Goal: Task Accomplishment & Management: Complete application form

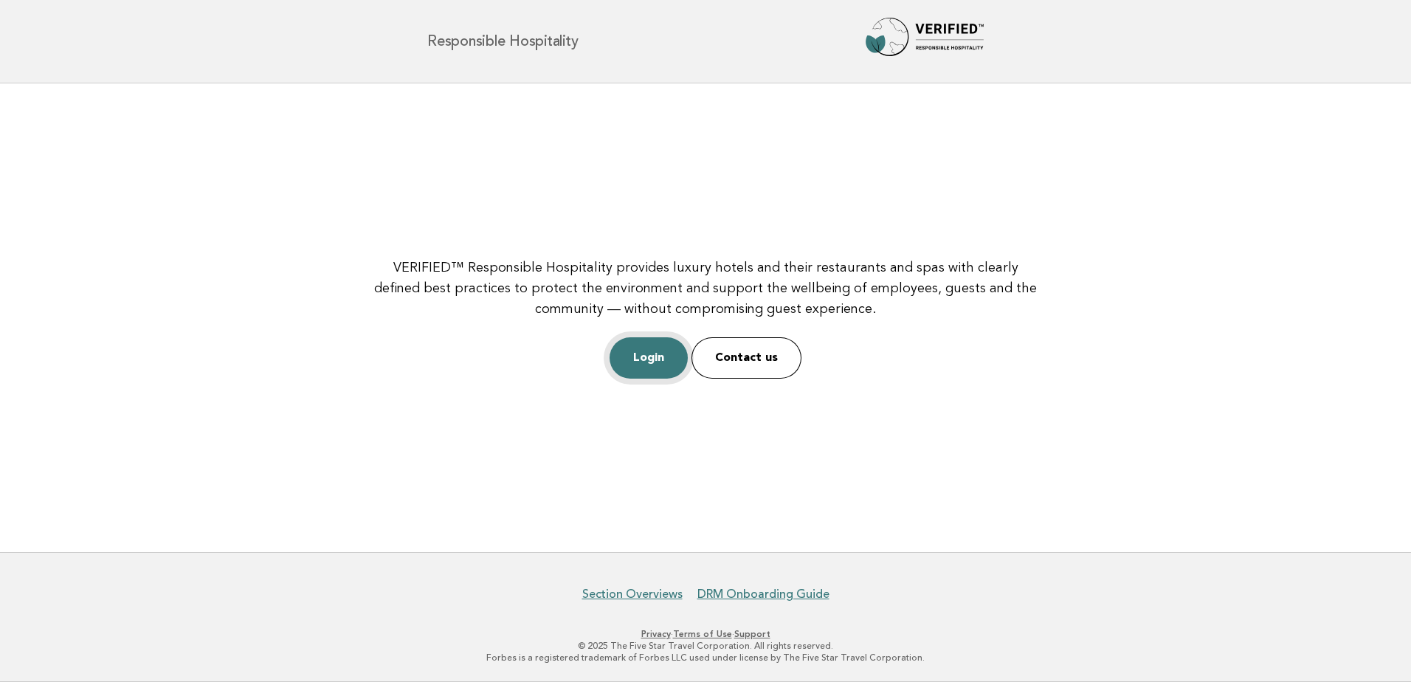
click at [659, 358] on link "Login" at bounding box center [649, 357] width 78 height 41
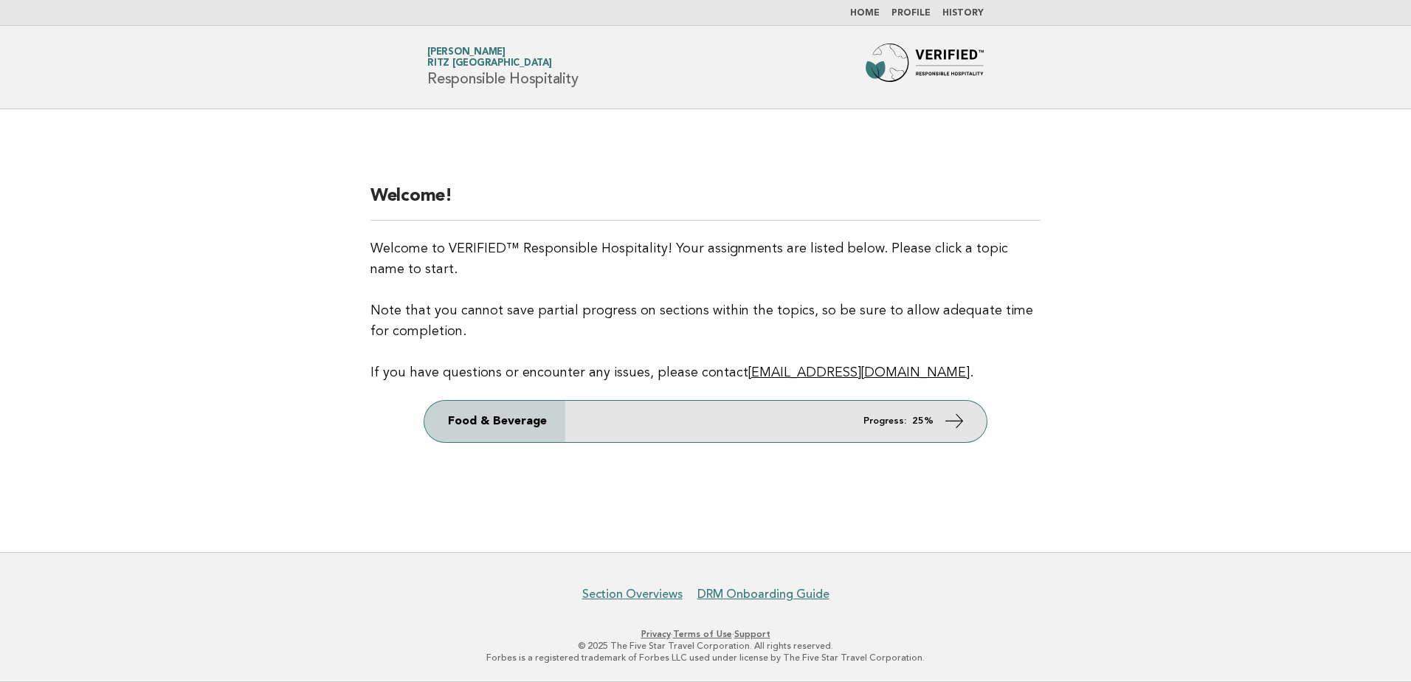
click at [964, 418] on icon at bounding box center [954, 420] width 21 height 21
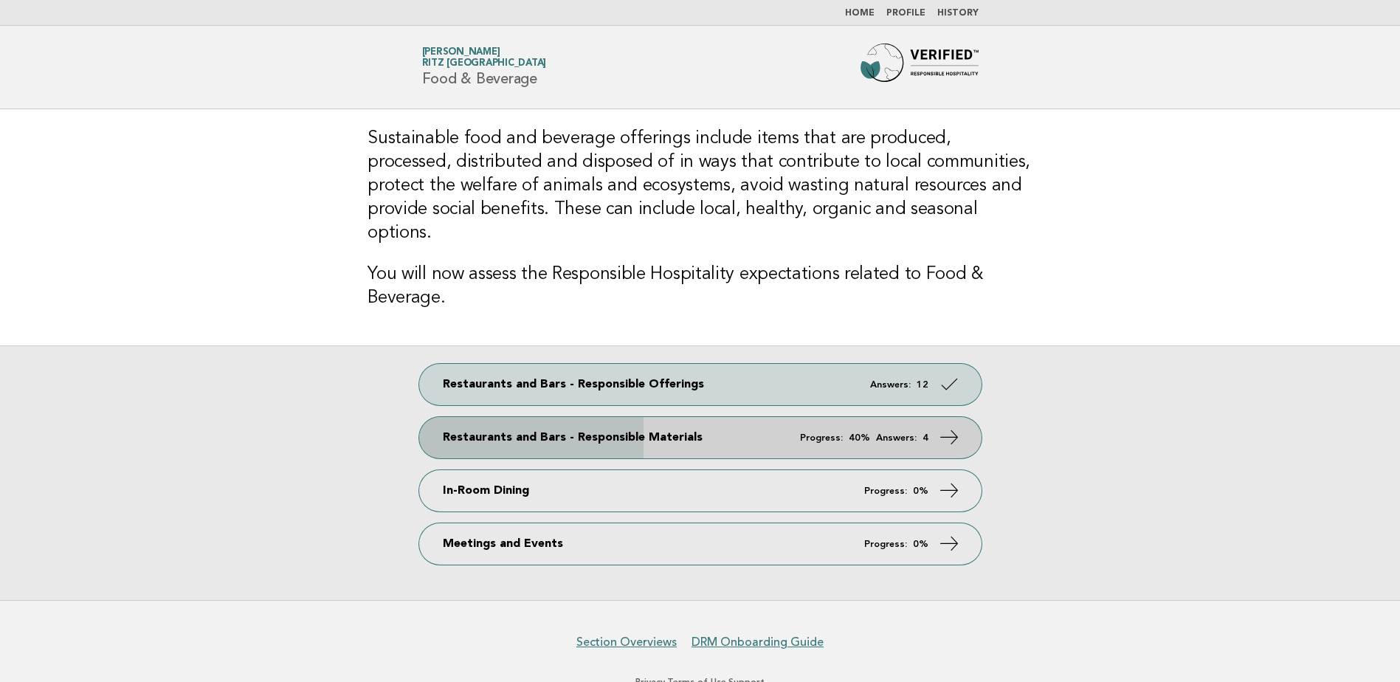
click at [553, 417] on link "Restaurants and Bars - Responsible Materials Progress: 40% Answers: 4" at bounding box center [700, 437] width 562 height 41
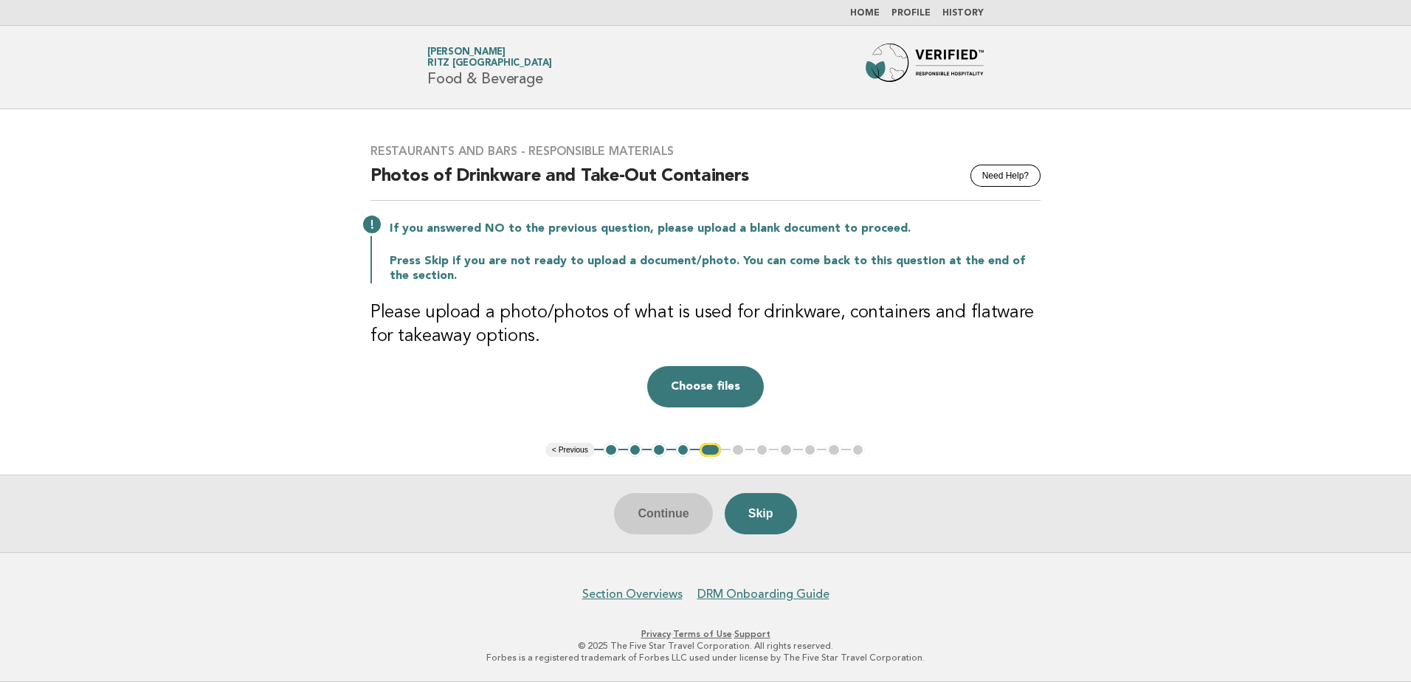
click at [688, 454] on button "4" at bounding box center [683, 450] width 15 height 15
click at [686, 448] on button "4" at bounding box center [683, 450] width 15 height 15
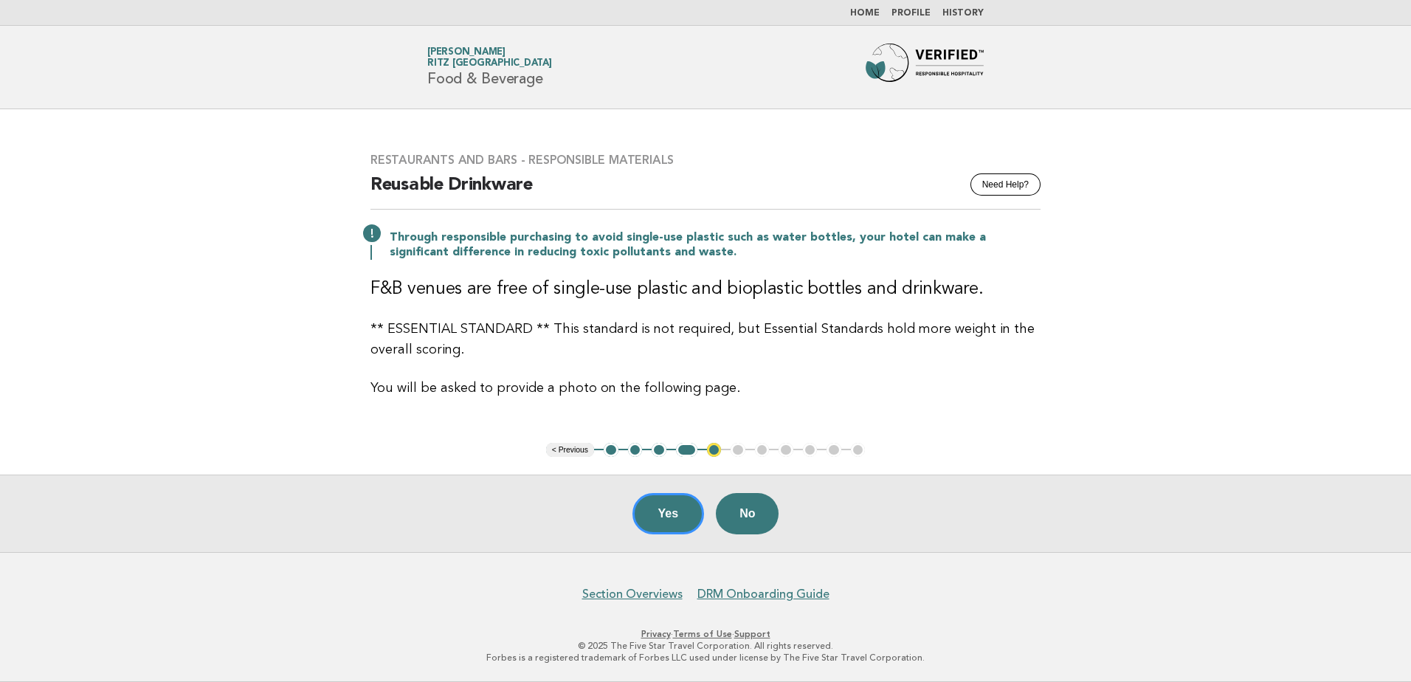
click at [755, 280] on h3 "F&B venues are free of single-use plastic and bioplastic bottles and drinkware." at bounding box center [705, 289] width 670 height 24
click at [755, 282] on h3 "F&B venues are free of single-use plastic and bioplastic bottles and drinkware." at bounding box center [705, 289] width 670 height 24
click at [754, 282] on h3 "F&B venues are free of single-use plastic and bioplastic bottles and drinkware." at bounding box center [705, 289] width 670 height 24
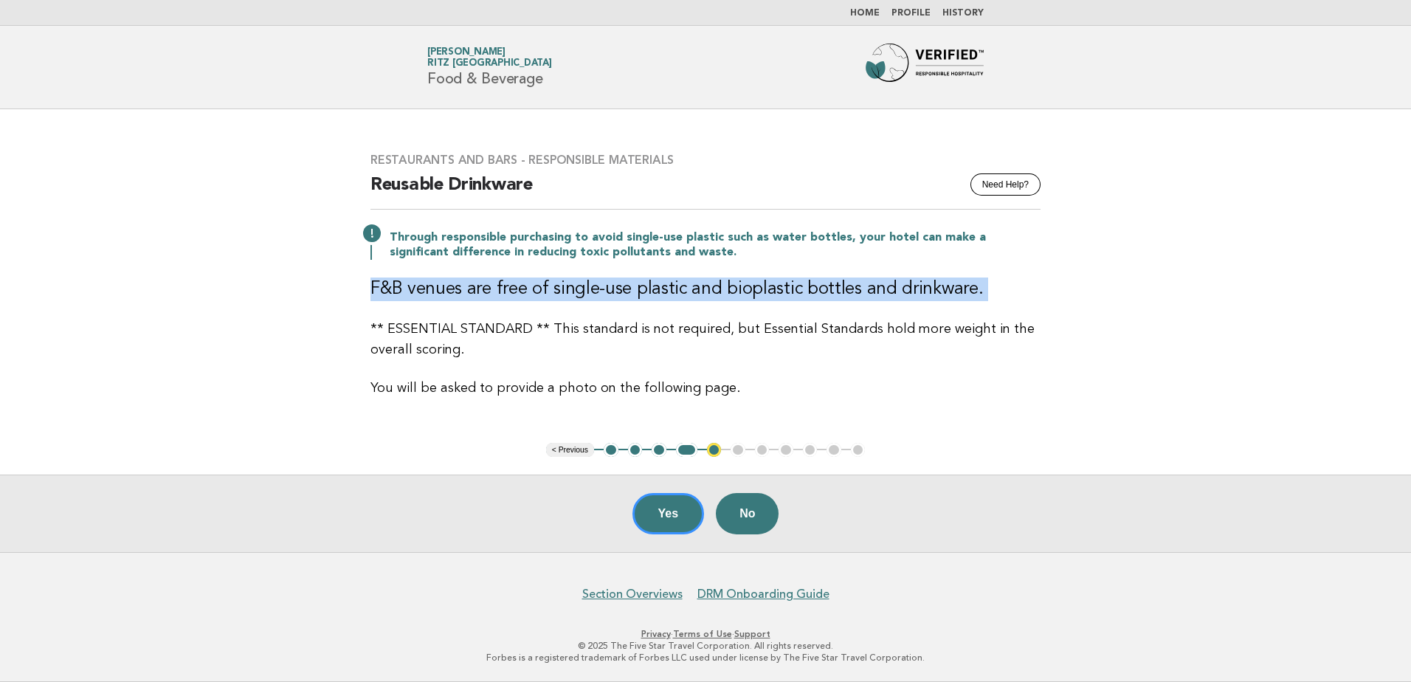
click at [753, 282] on h3 "F&B venues are free of single-use plastic and bioplastic bottles and drinkware." at bounding box center [705, 289] width 670 height 24
copy div "F&B venues are free of single-use plastic and bioplastic bottles and drinkware."
click at [664, 521] on button "Yes" at bounding box center [668, 513] width 72 height 41
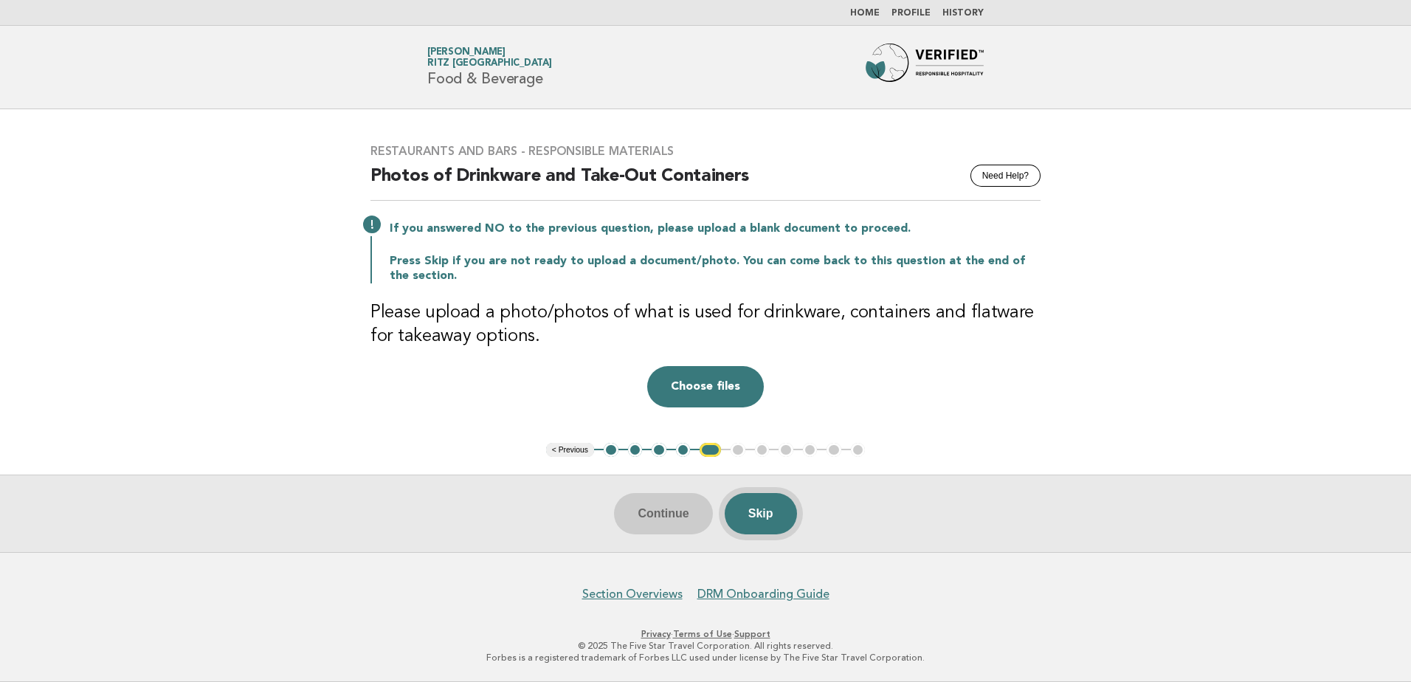
click at [773, 520] on button "Skip" at bounding box center [761, 513] width 72 height 41
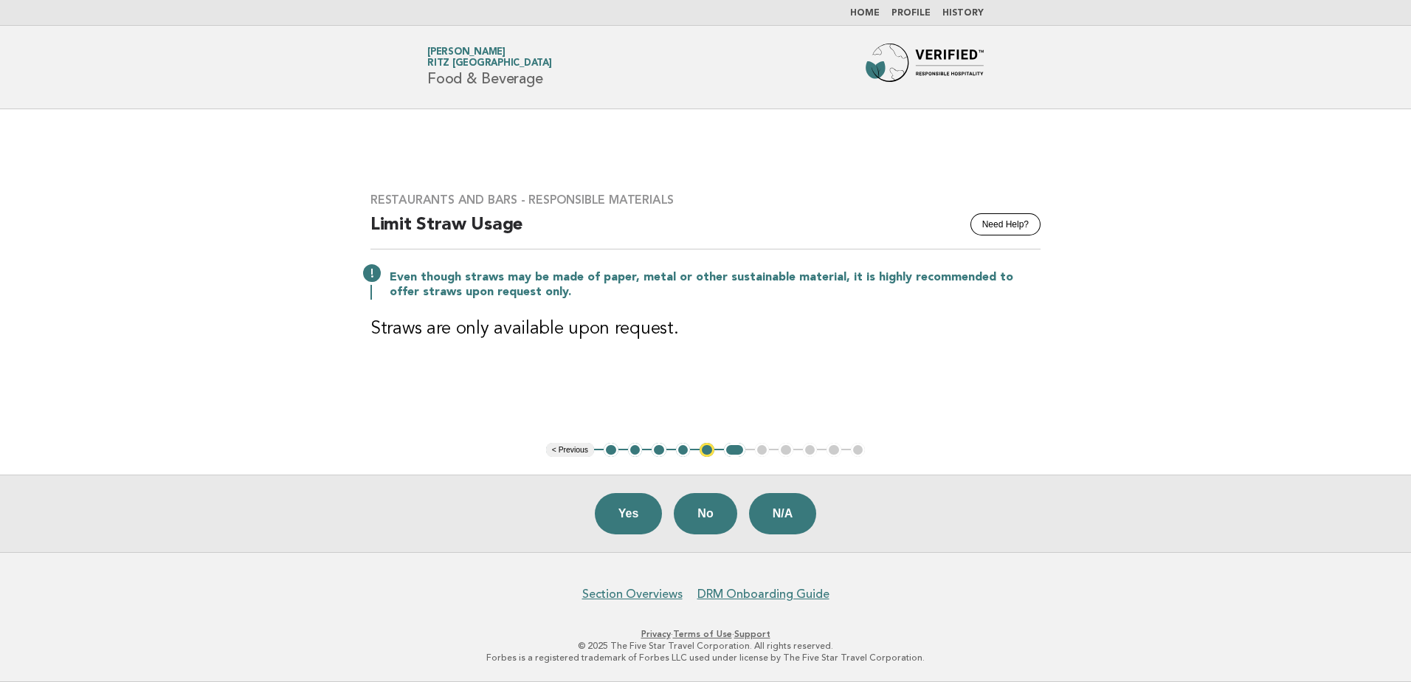
drag, startPoint x: 714, startPoint y: 522, endPoint x: 801, endPoint y: 517, distance: 87.2
click at [728, 523] on button "No" at bounding box center [705, 513] width 63 height 41
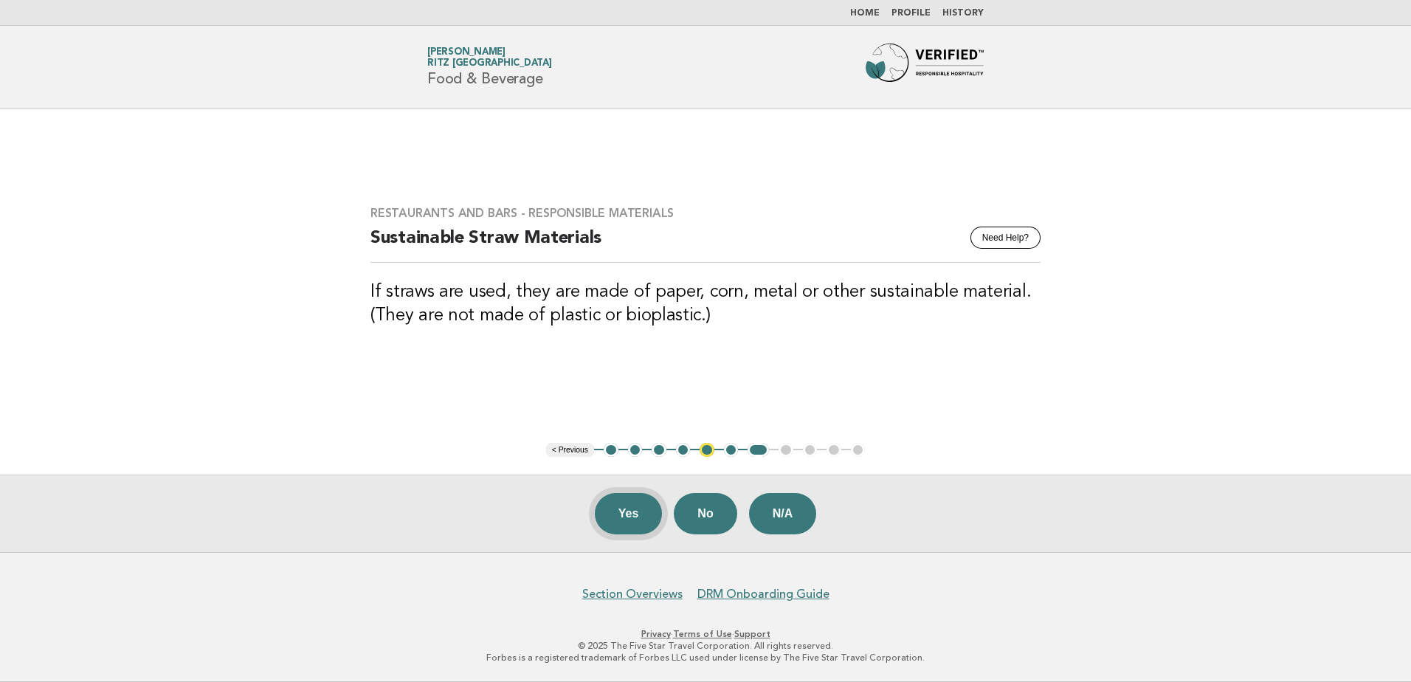
click at [618, 508] on button "Yes" at bounding box center [629, 513] width 68 height 41
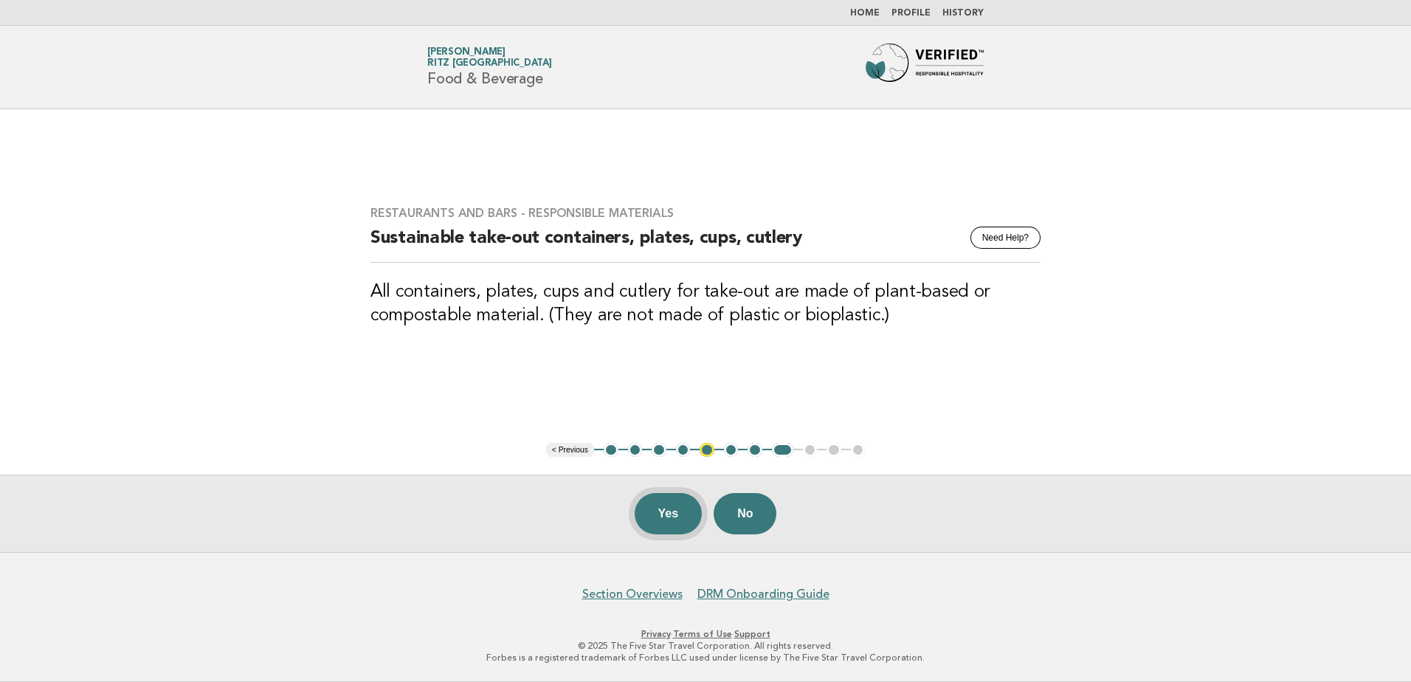
click at [668, 508] on button "Yes" at bounding box center [669, 513] width 68 height 41
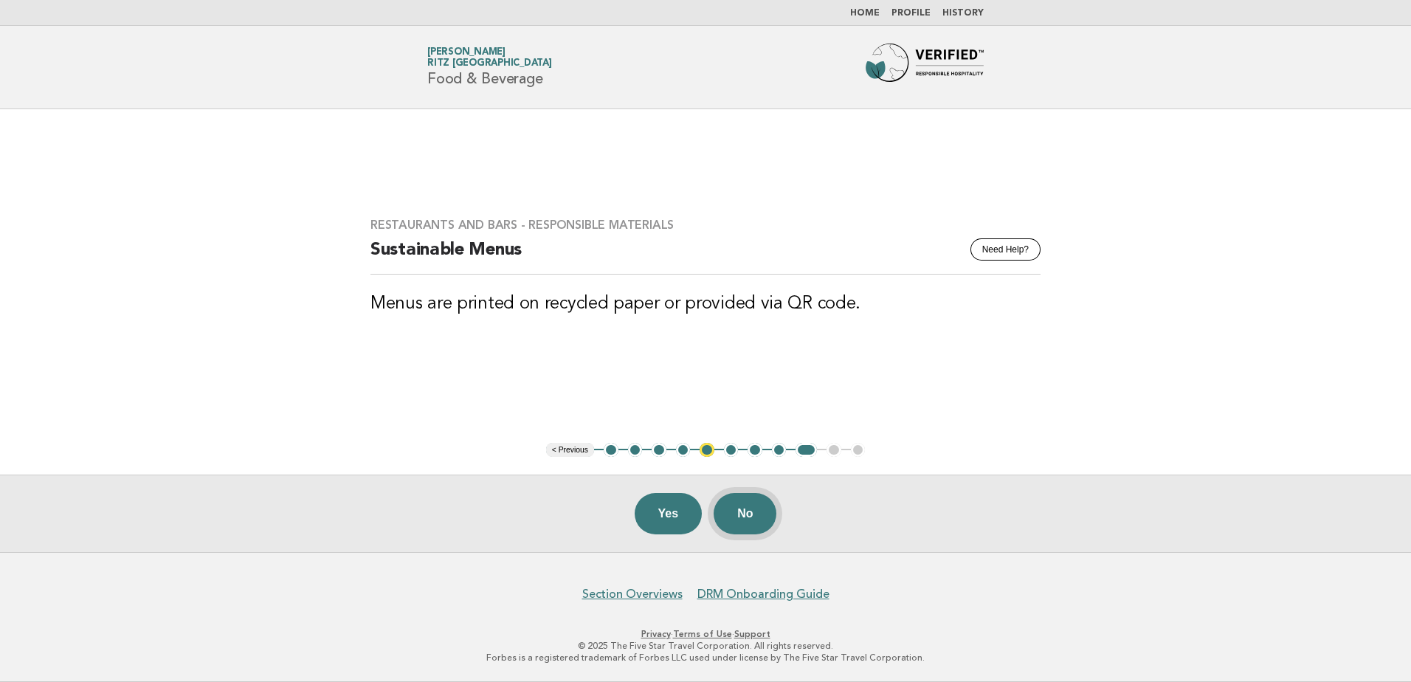
click at [765, 514] on button "No" at bounding box center [745, 513] width 63 height 41
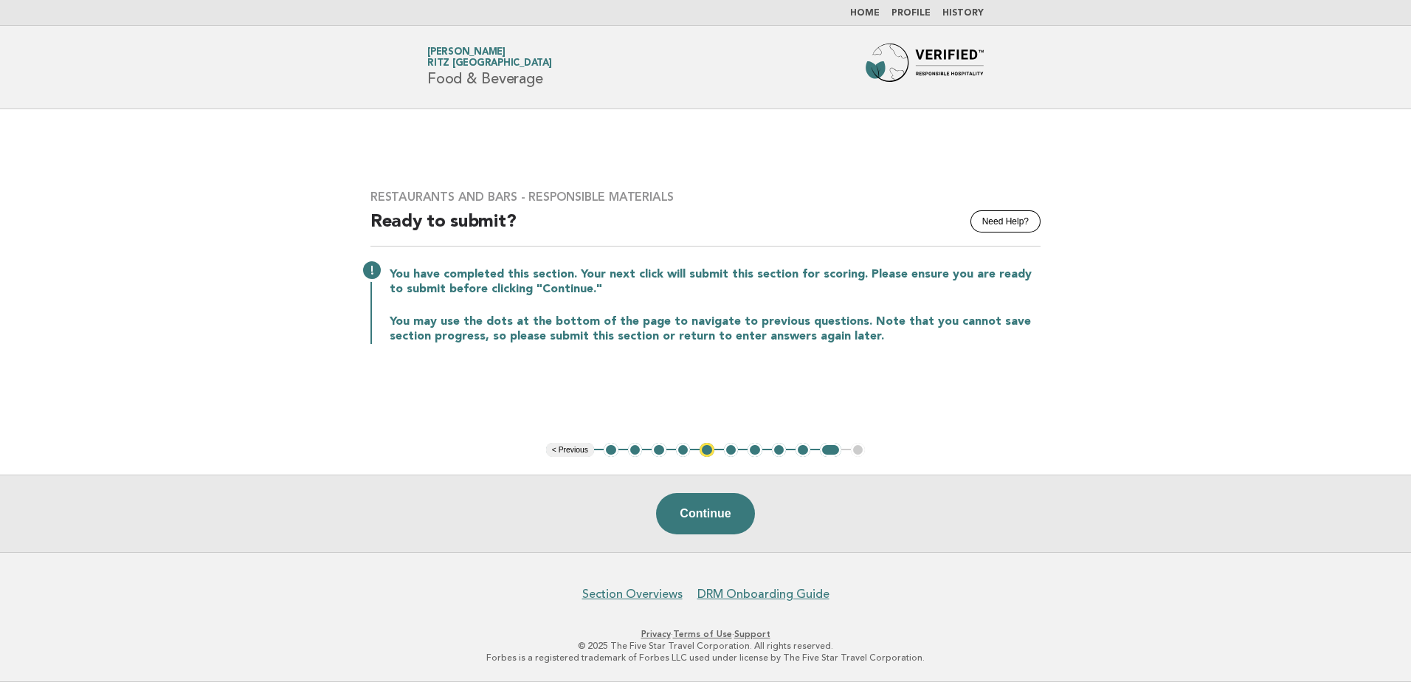
click at [704, 452] on button "5" at bounding box center [707, 450] width 15 height 15
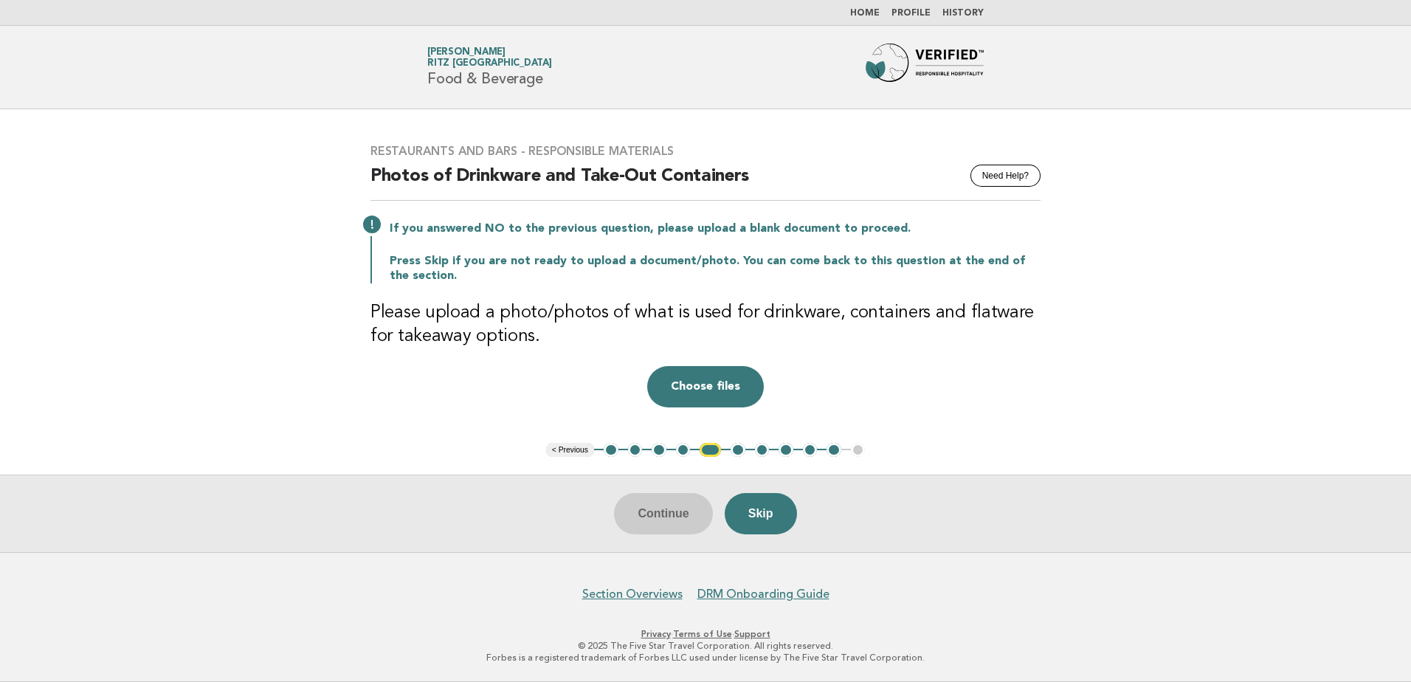
click at [1225, 323] on main "Restaurants and Bars - Responsible Materials Need Help? Photos of Drinkware and…" at bounding box center [705, 330] width 1411 height 443
click at [714, 389] on button "Choose files" at bounding box center [705, 386] width 117 height 41
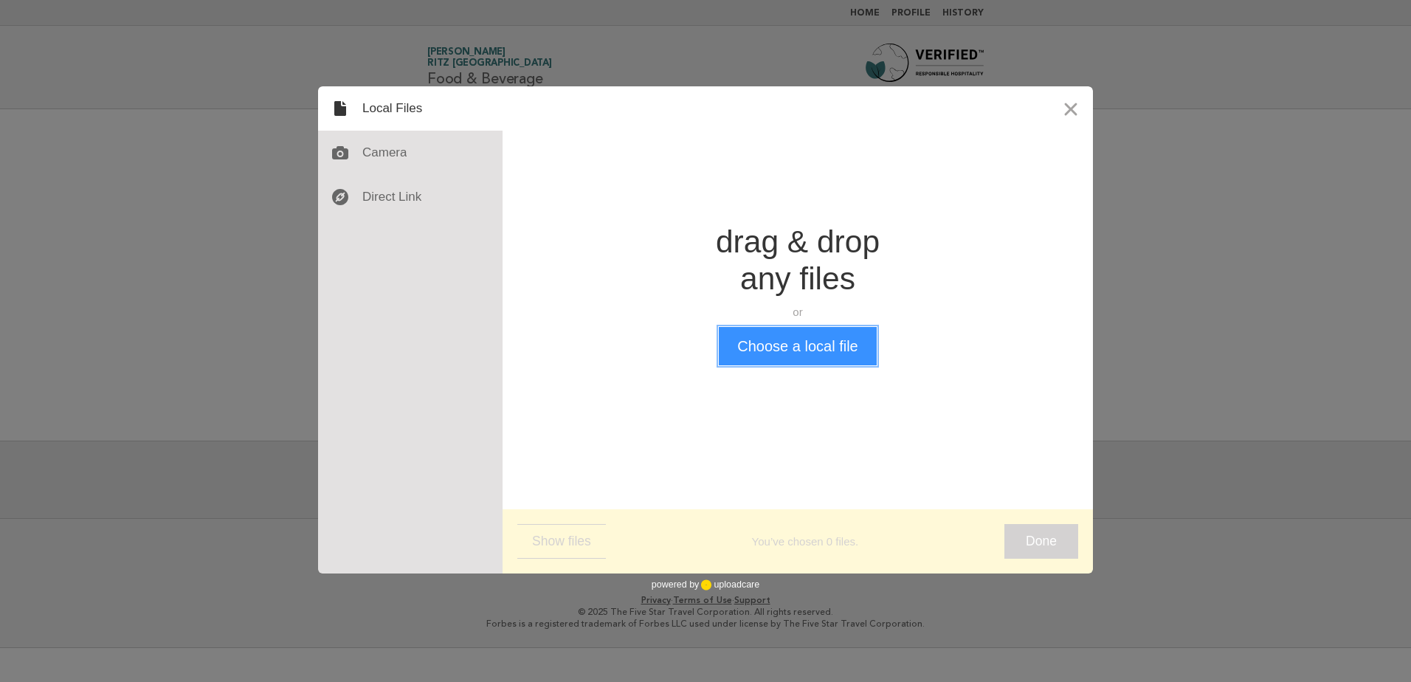
click at [811, 348] on button "Choose a local file" at bounding box center [797, 346] width 157 height 38
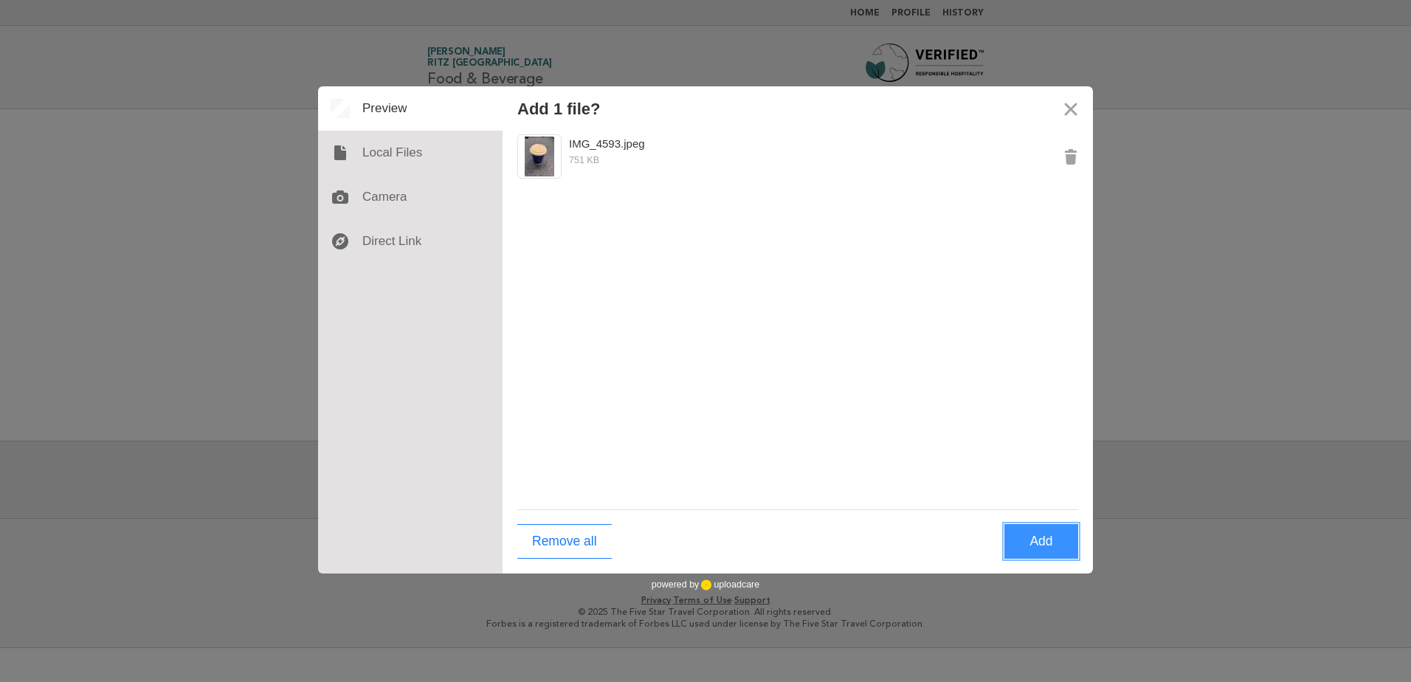
click at [1046, 553] on button "Add" at bounding box center [1041, 541] width 74 height 35
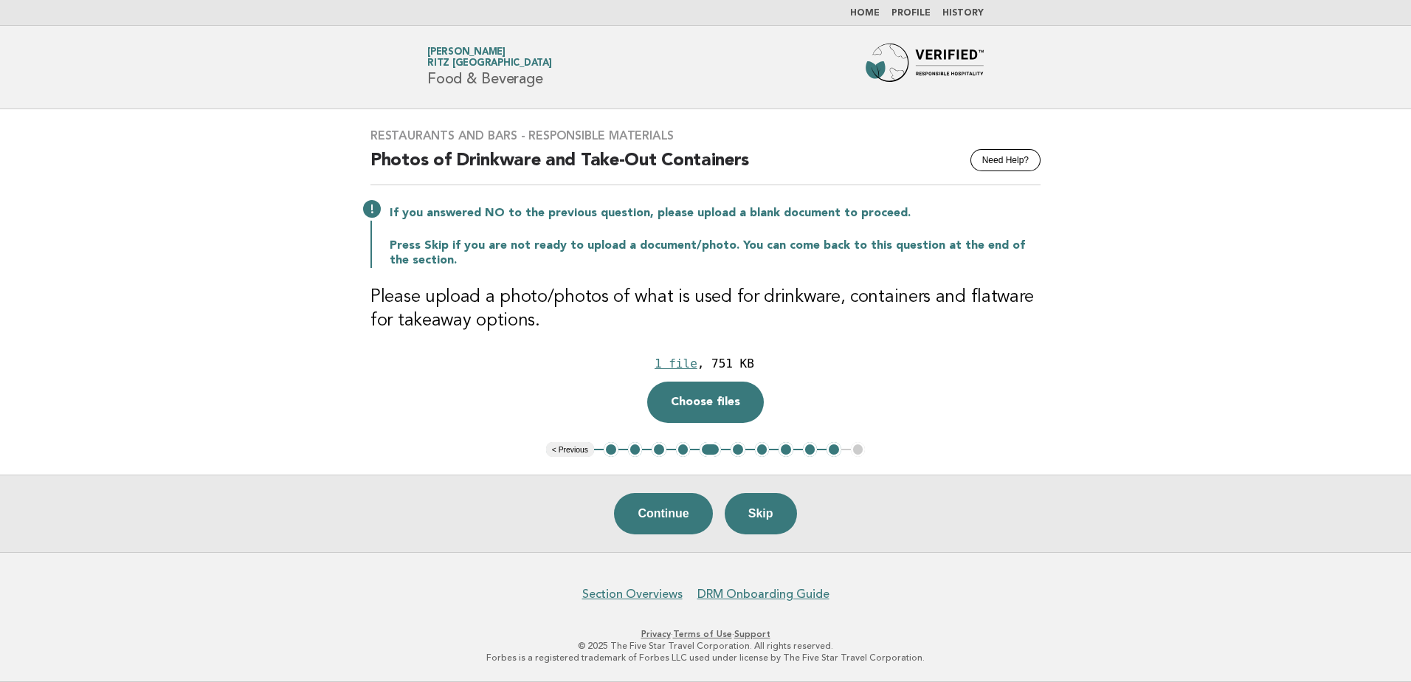
click at [828, 449] on button "10" at bounding box center [834, 449] width 15 height 15
click at [836, 453] on button "10" at bounding box center [834, 449] width 15 height 15
click at [679, 513] on button "Continue" at bounding box center [663, 513] width 98 height 41
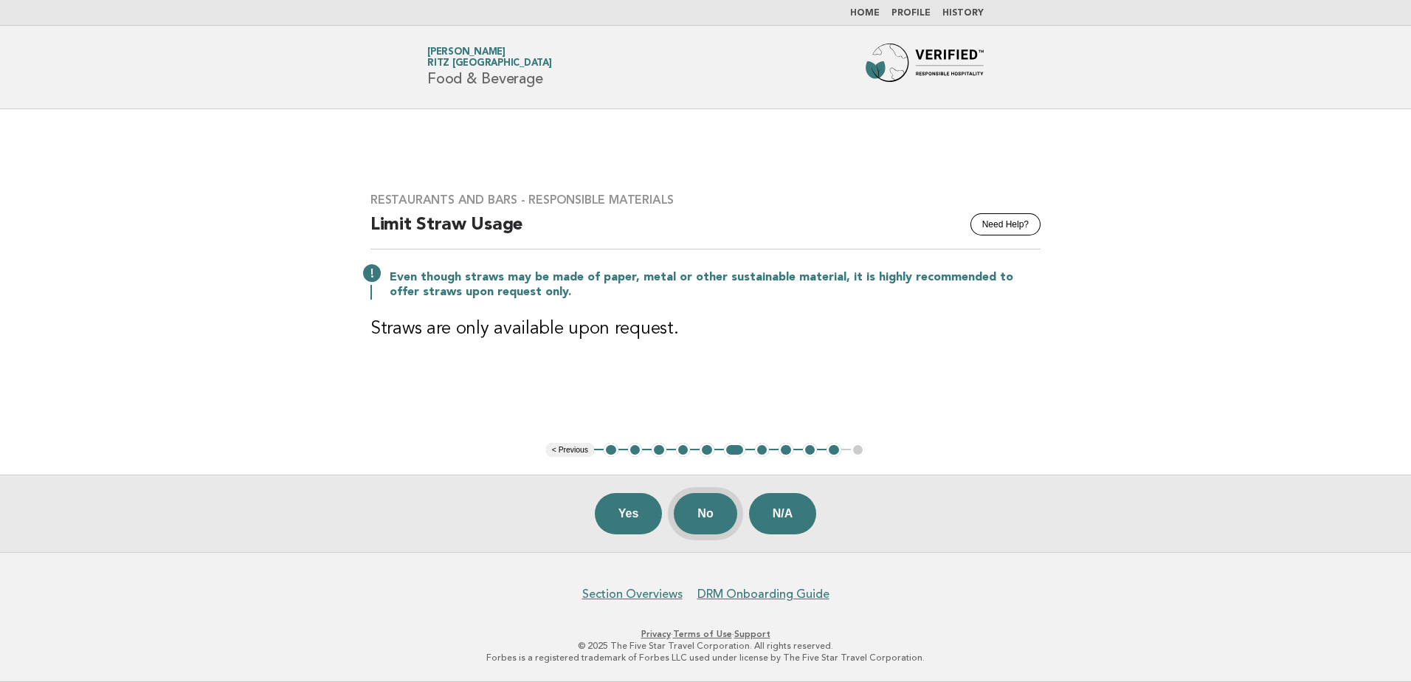
click at [692, 516] on button "No" at bounding box center [705, 513] width 63 height 41
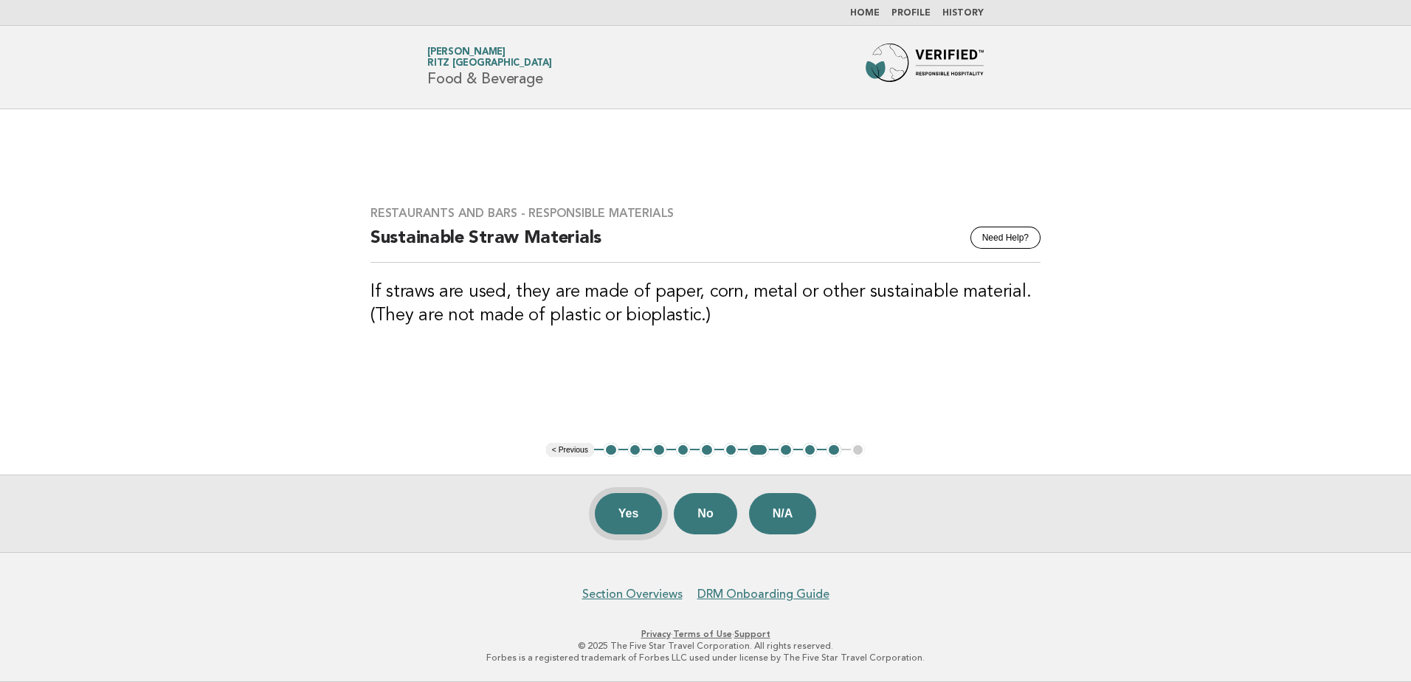
click at [621, 515] on button "Yes" at bounding box center [629, 513] width 68 height 41
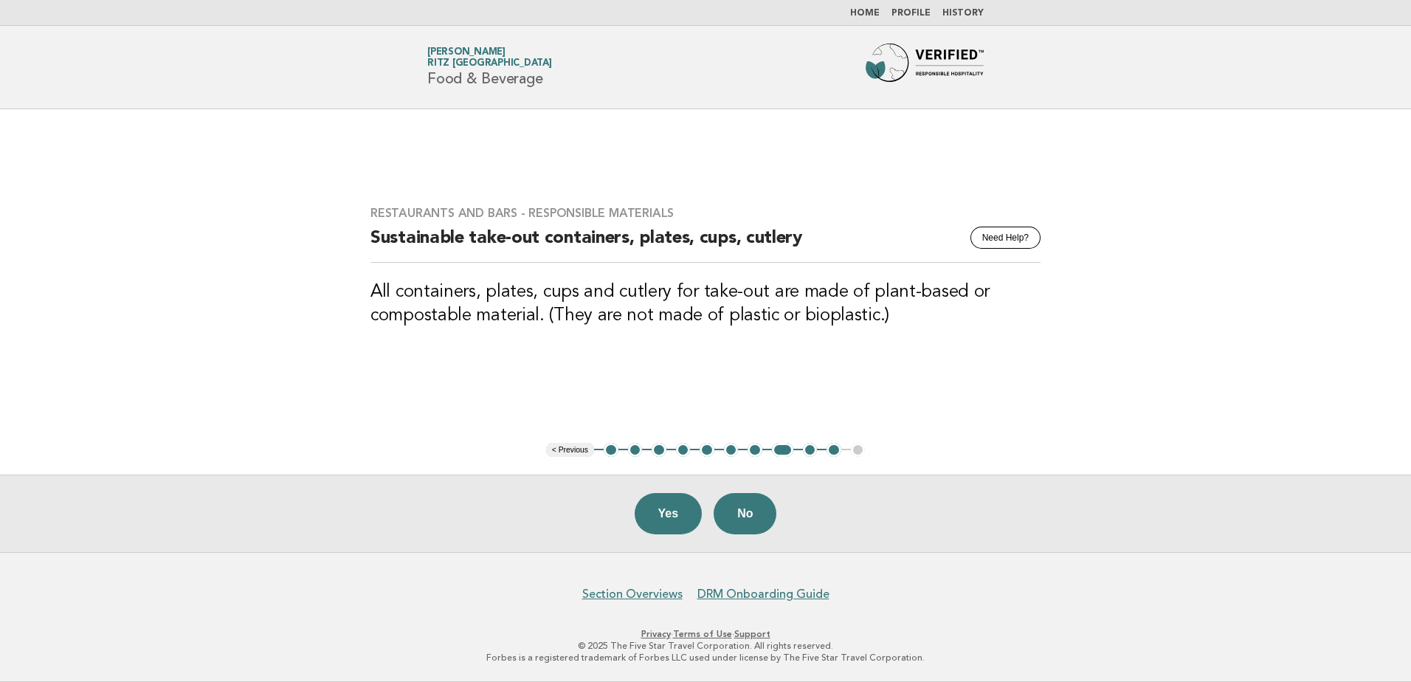
click at [621, 515] on div "Yes No" at bounding box center [705, 513] width 1411 height 77
click at [663, 522] on button "Yes" at bounding box center [669, 513] width 68 height 41
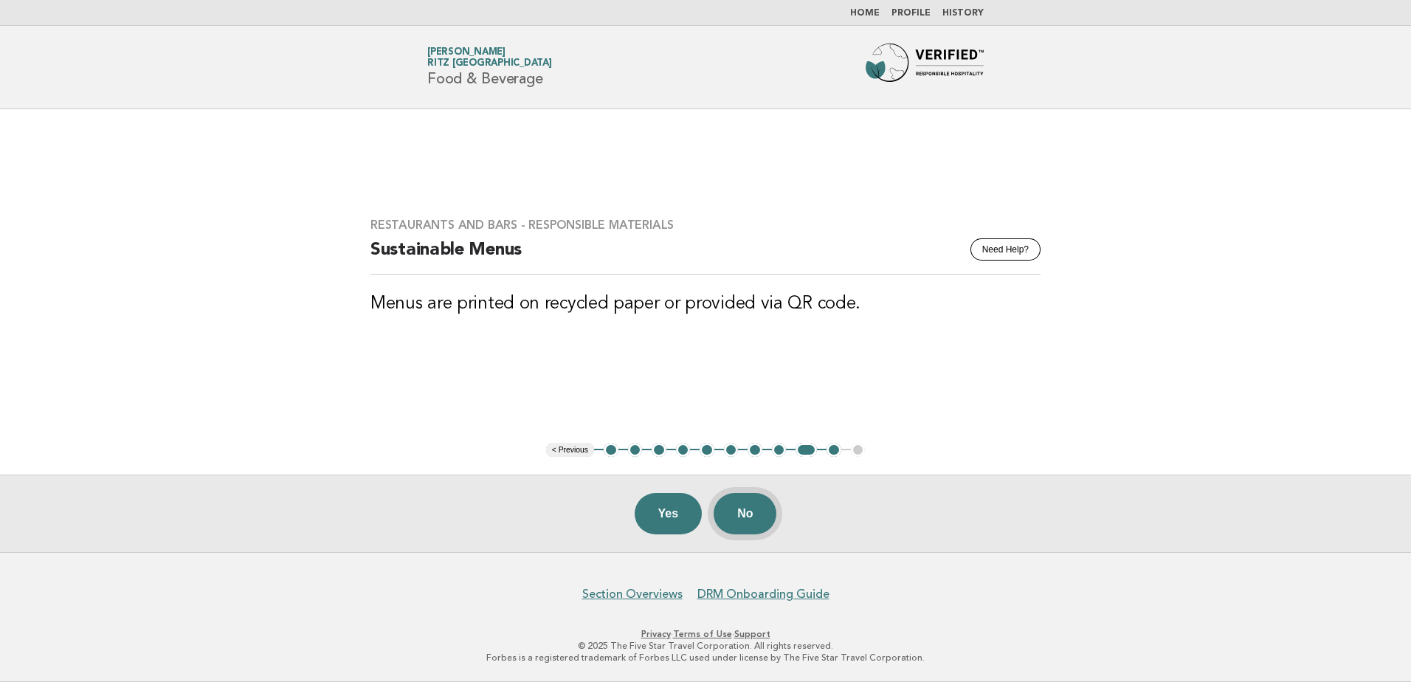
click at [745, 525] on button "No" at bounding box center [745, 513] width 63 height 41
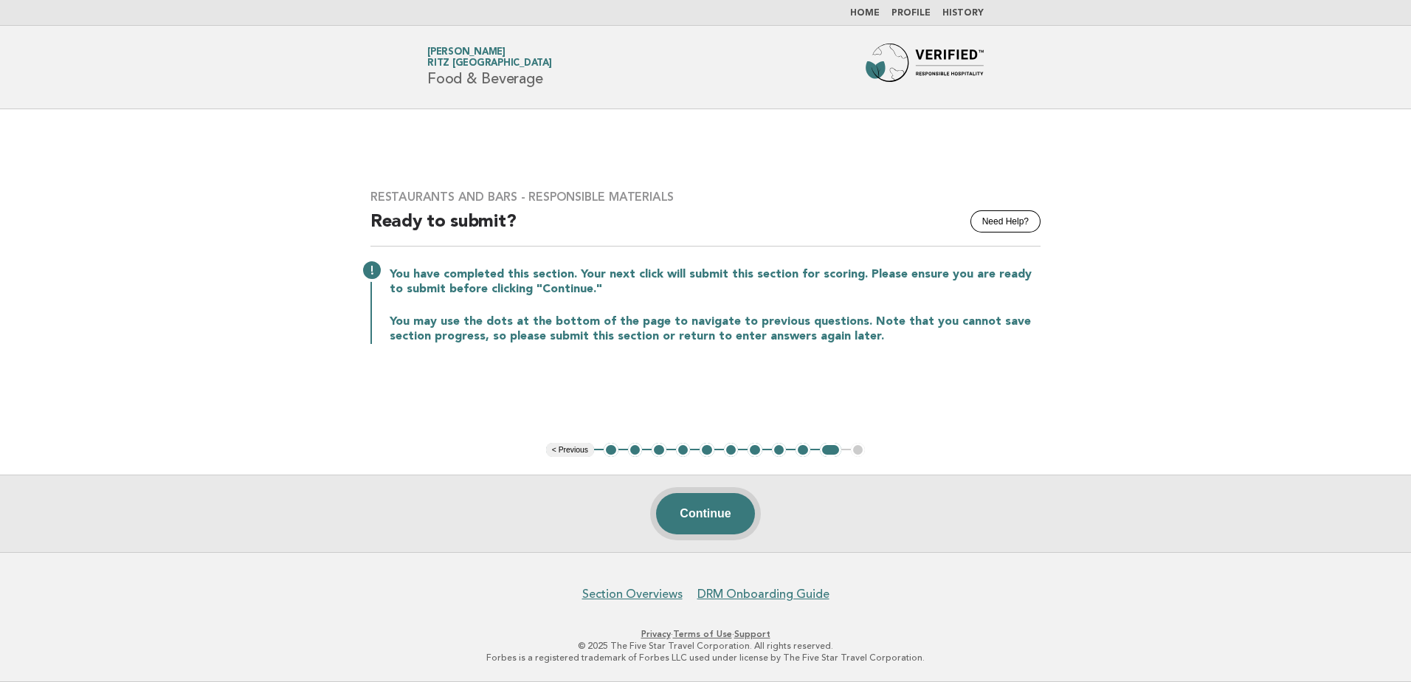
click at [725, 520] on button "Continue" at bounding box center [705, 513] width 98 height 41
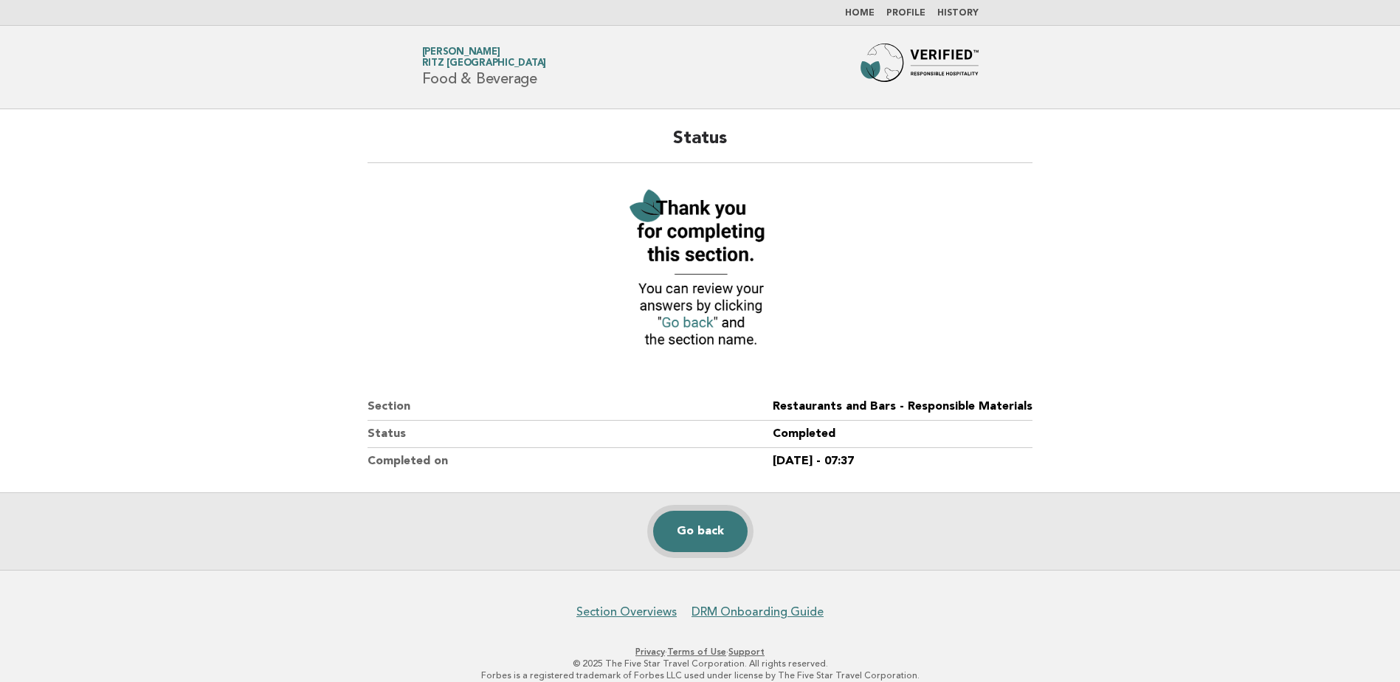
click at [700, 532] on link "Go back" at bounding box center [700, 531] width 94 height 41
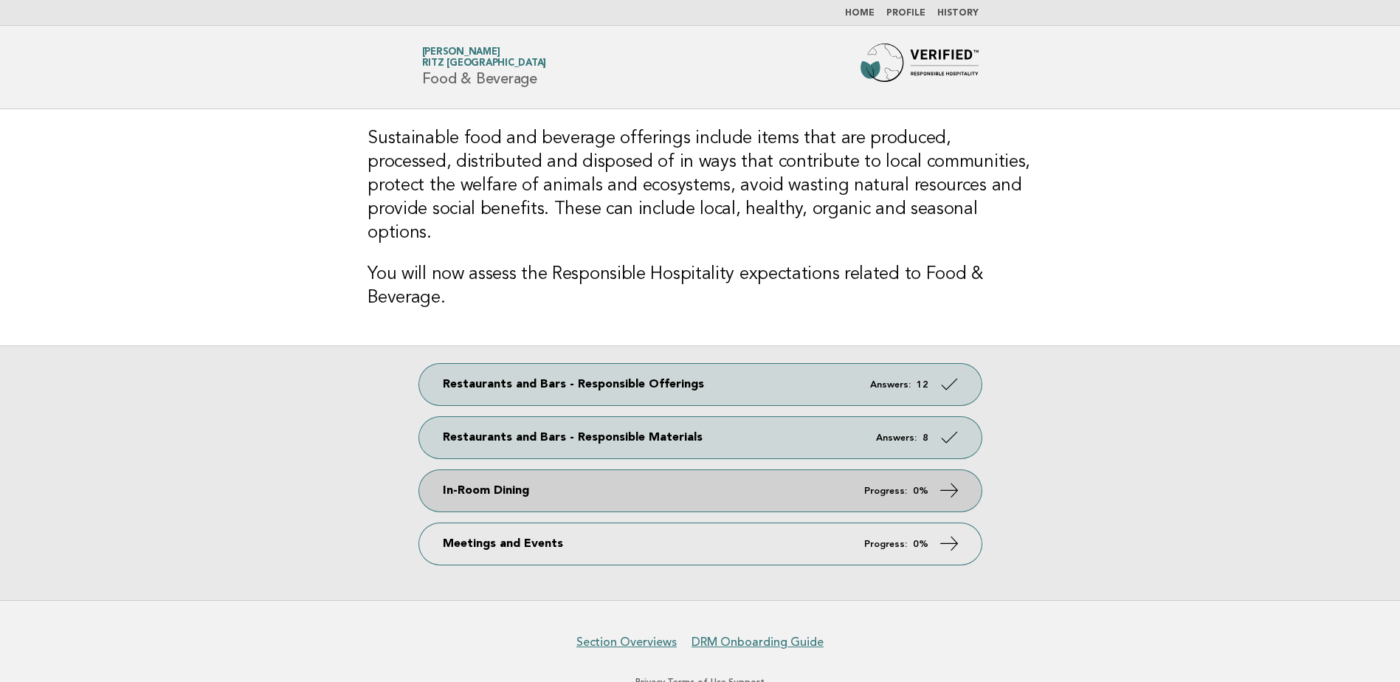
click at [953, 480] on icon at bounding box center [948, 490] width 21 height 21
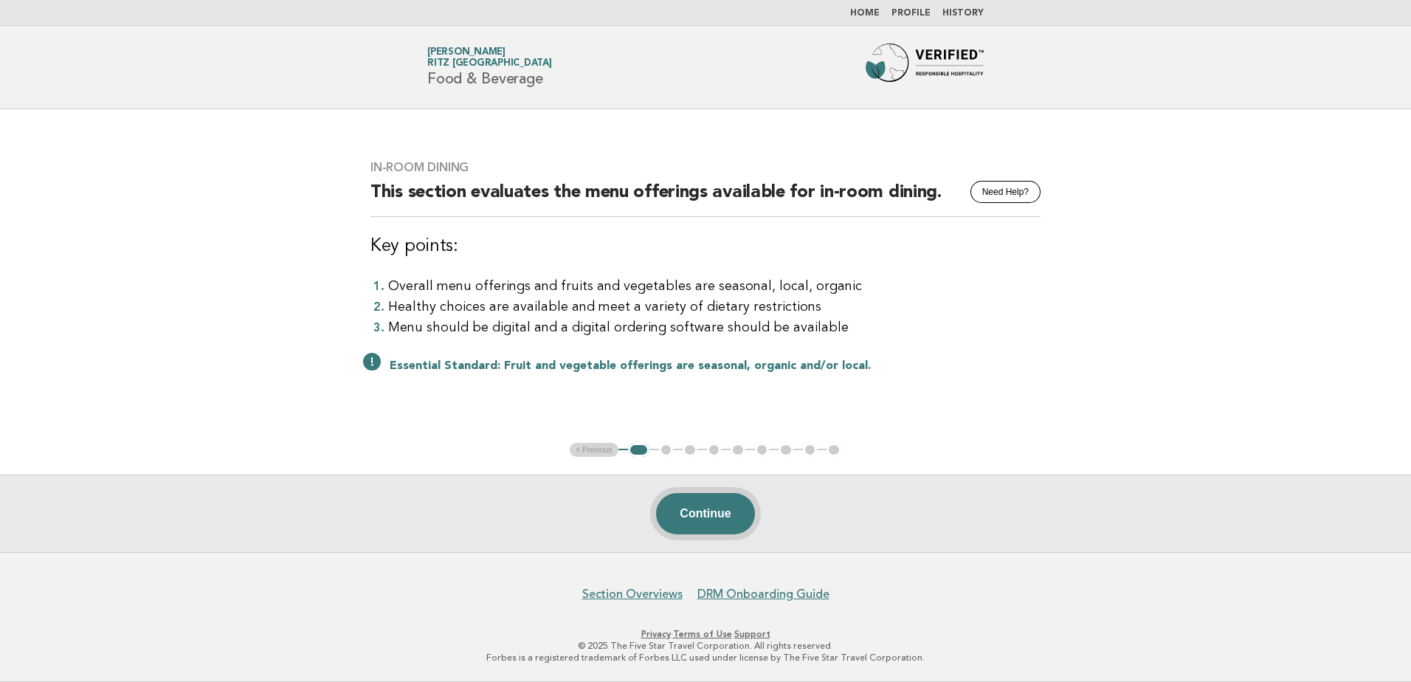
click at [683, 503] on button "Continue" at bounding box center [705, 513] width 98 height 41
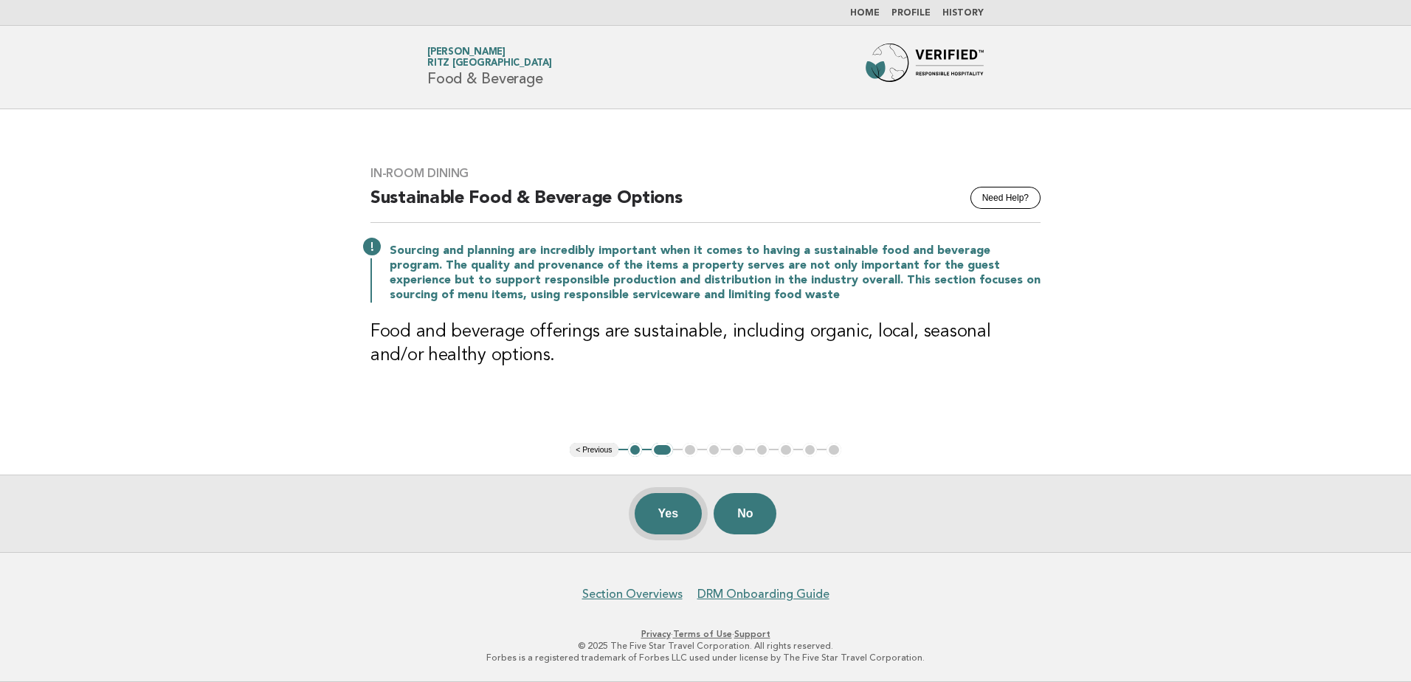
click at [661, 500] on button "Yes" at bounding box center [669, 513] width 68 height 41
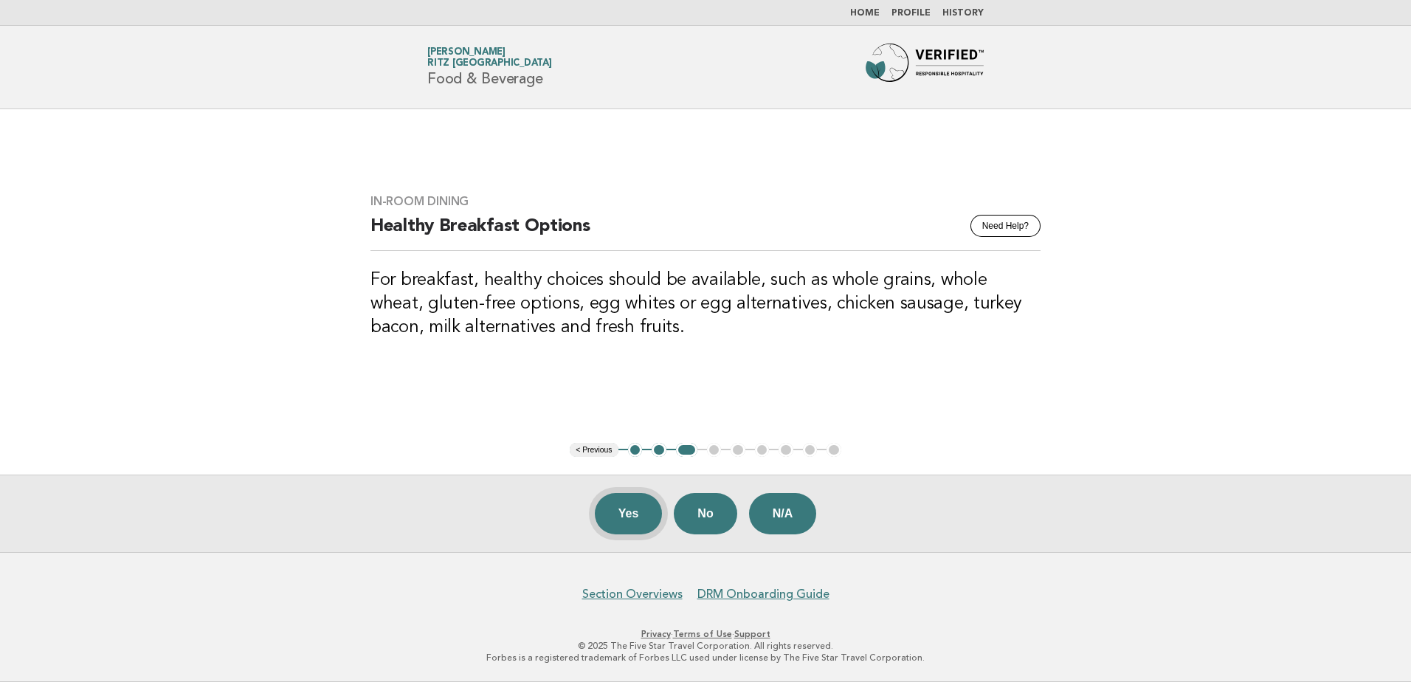
click at [611, 509] on button "Yes" at bounding box center [629, 513] width 68 height 41
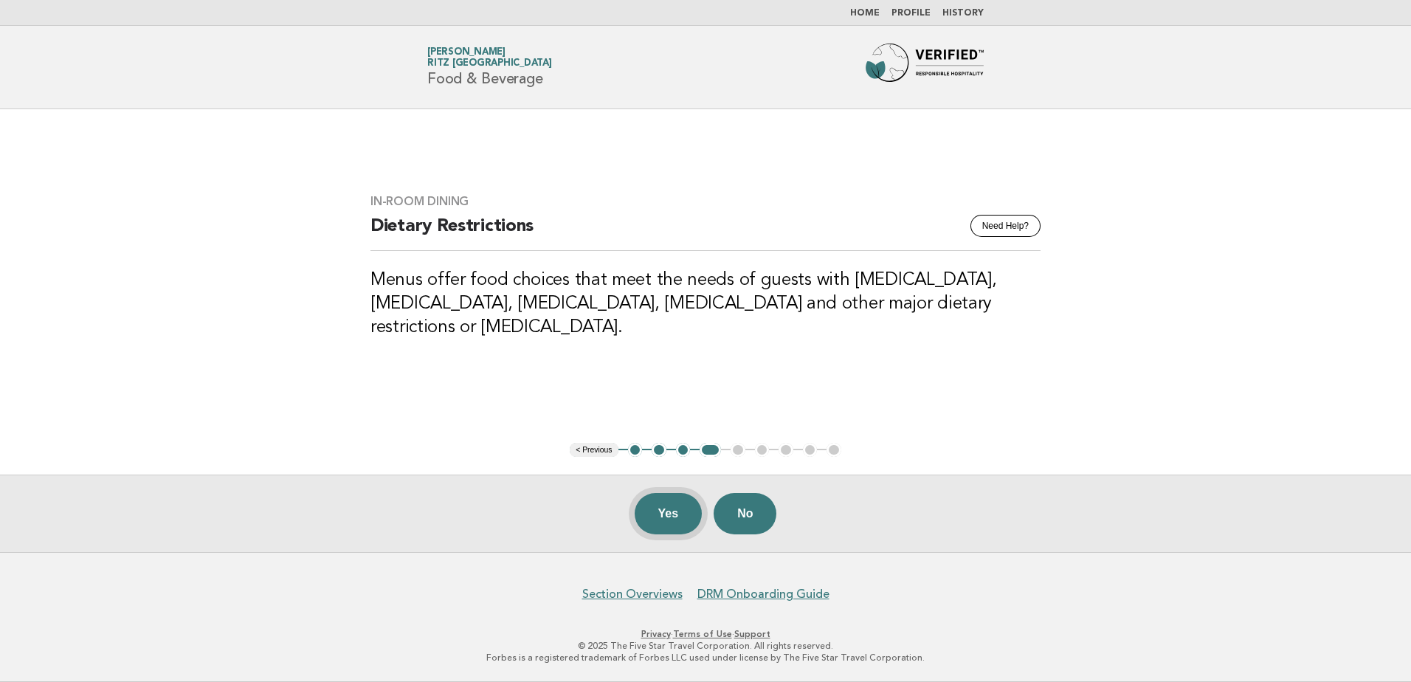
click at [663, 515] on button "Yes" at bounding box center [669, 513] width 68 height 41
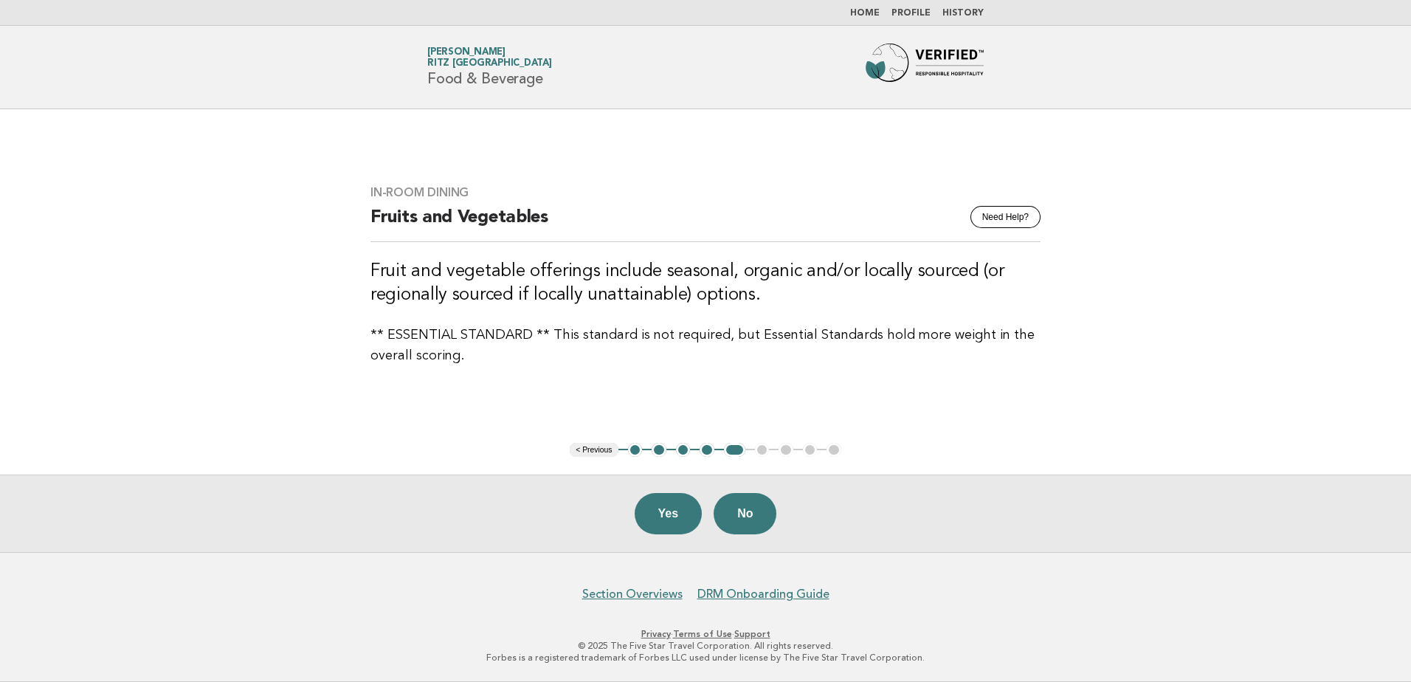
click at [663, 515] on button "Yes" at bounding box center [669, 513] width 68 height 41
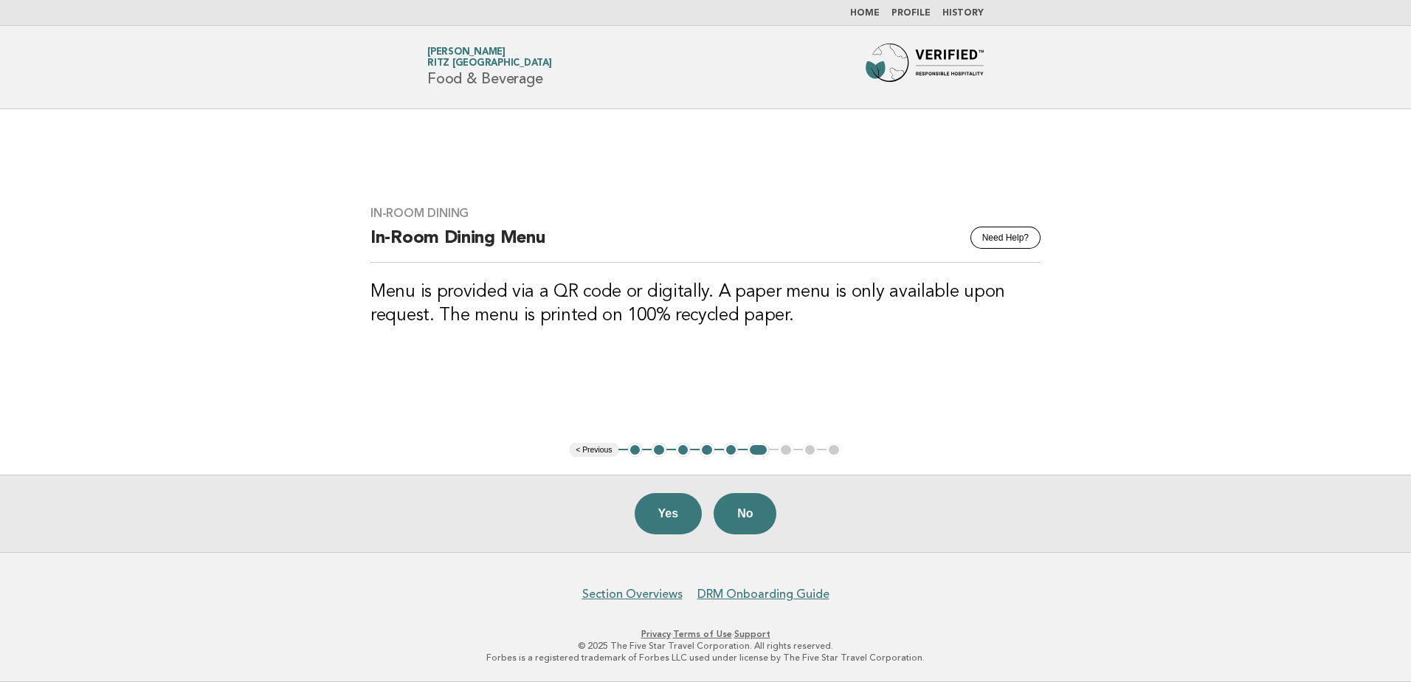
click at [663, 515] on button "Yes" at bounding box center [669, 513] width 68 height 41
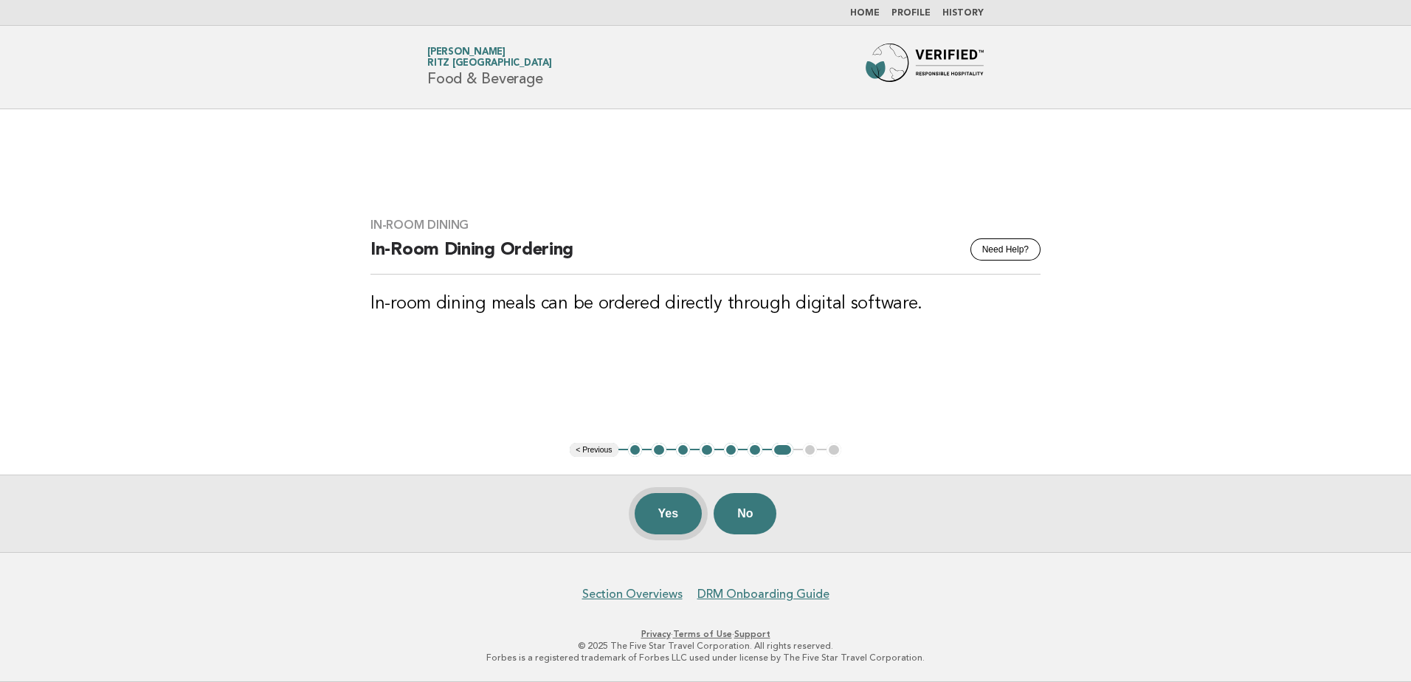
click at [662, 516] on button "Yes" at bounding box center [669, 513] width 68 height 41
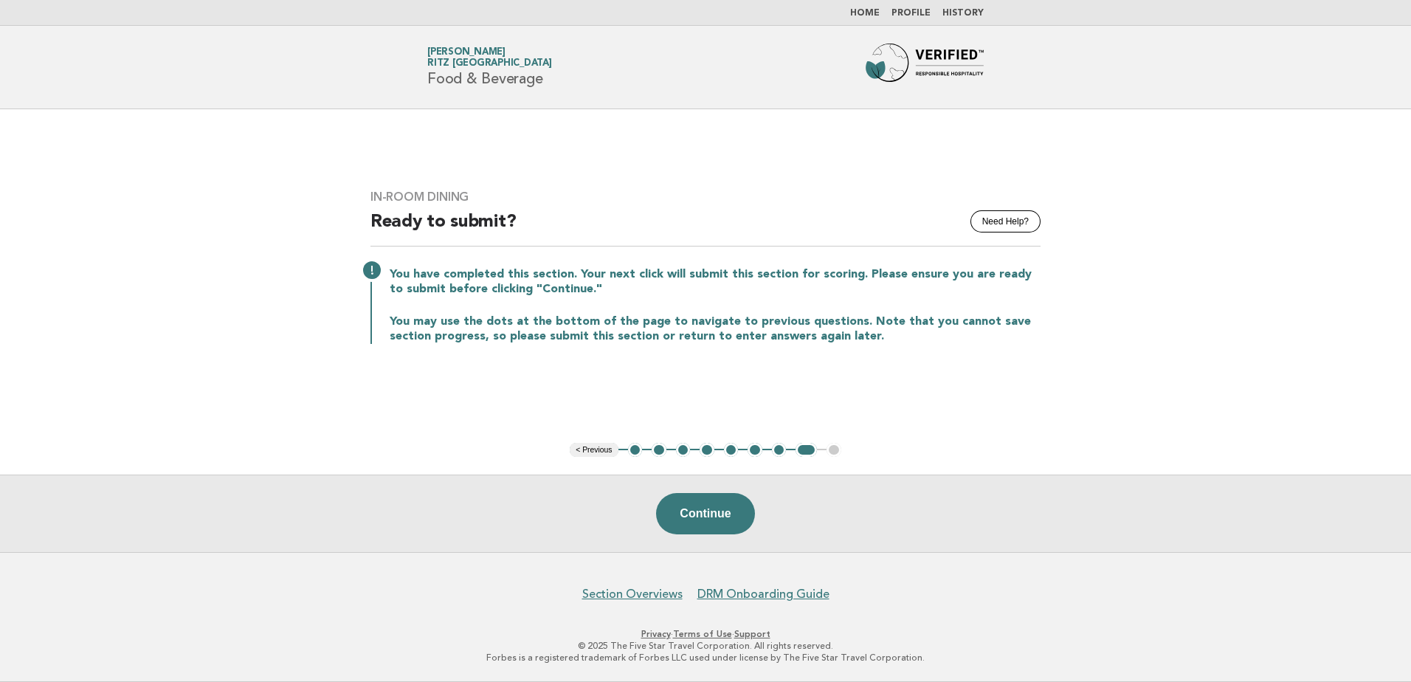
click at [779, 449] on button "7" at bounding box center [779, 450] width 15 height 15
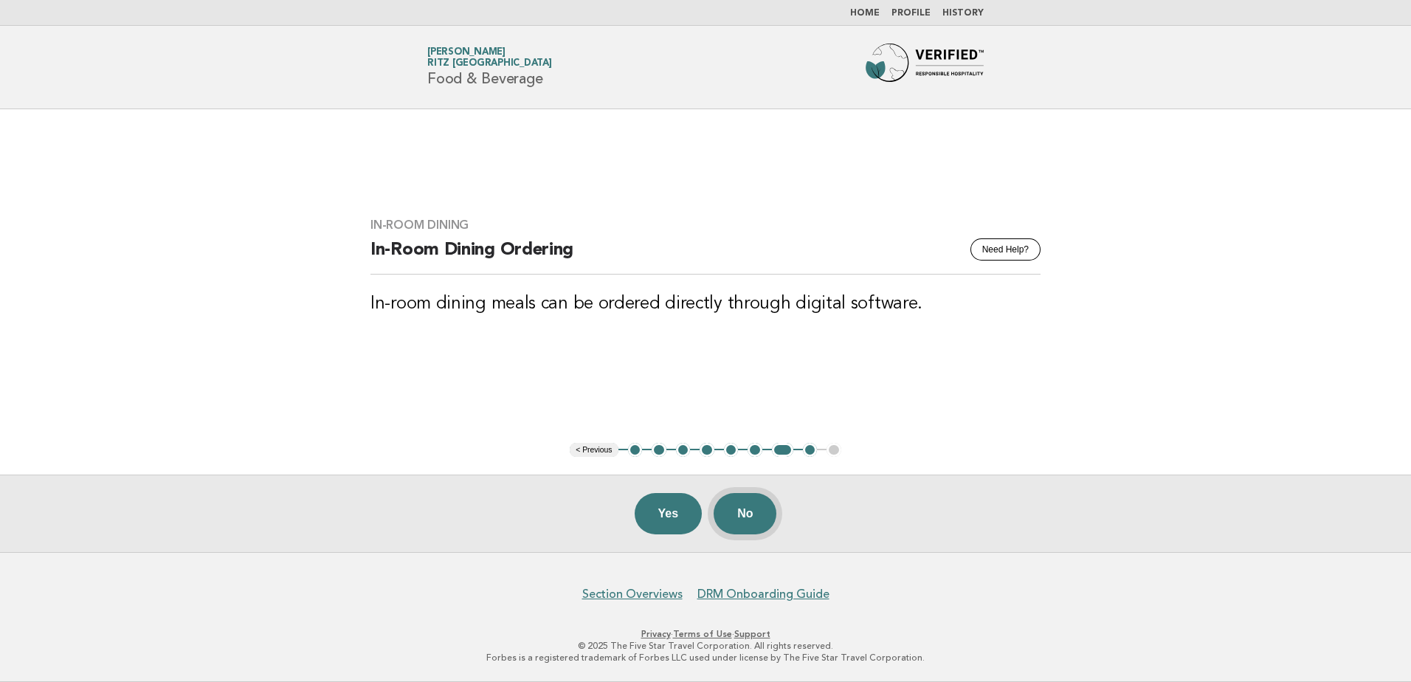
click at [755, 513] on button "No" at bounding box center [745, 513] width 63 height 41
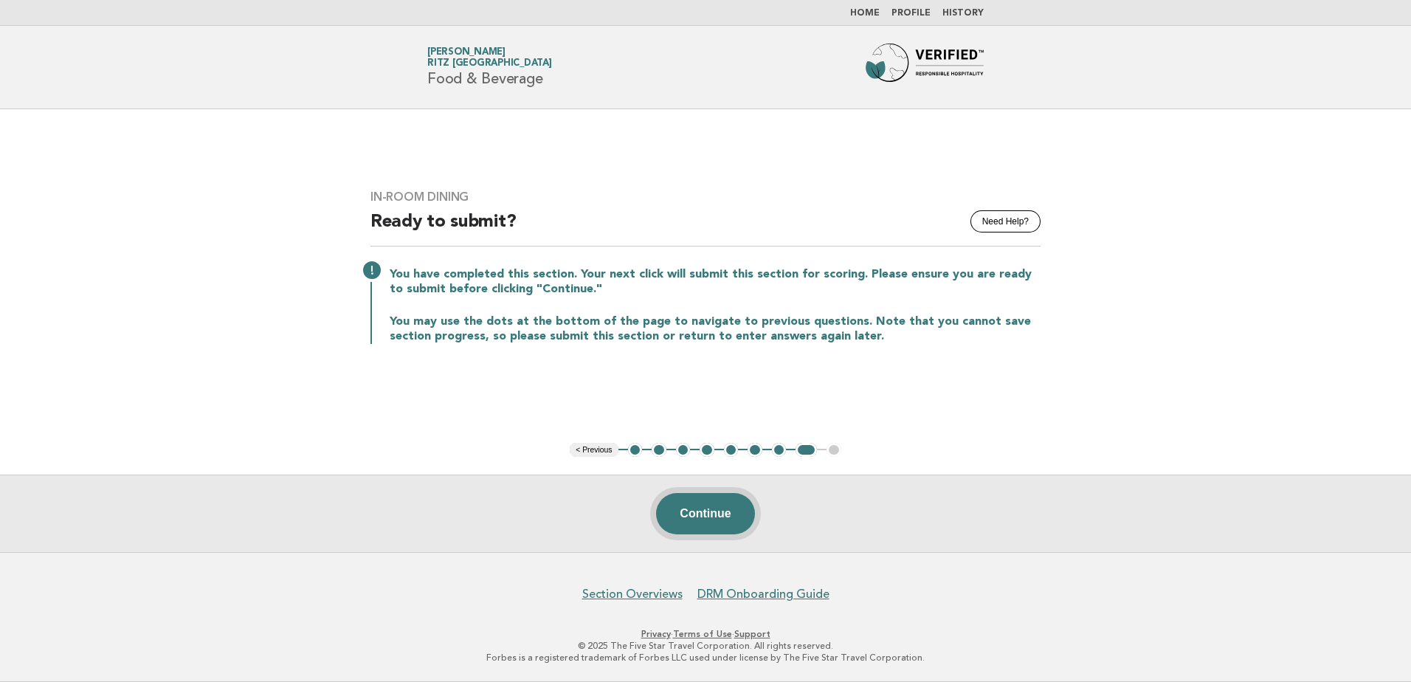
click at [682, 514] on button "Continue" at bounding box center [705, 513] width 98 height 41
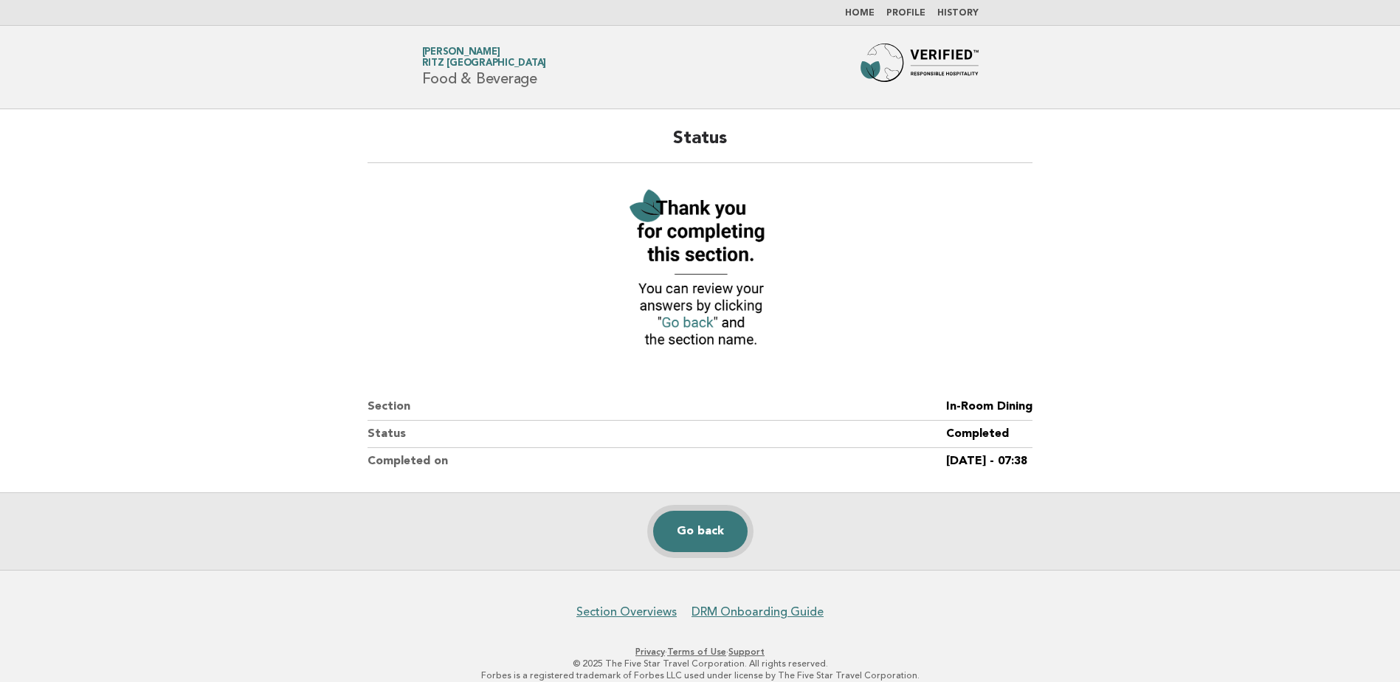
click at [692, 531] on link "Go back" at bounding box center [700, 531] width 94 height 41
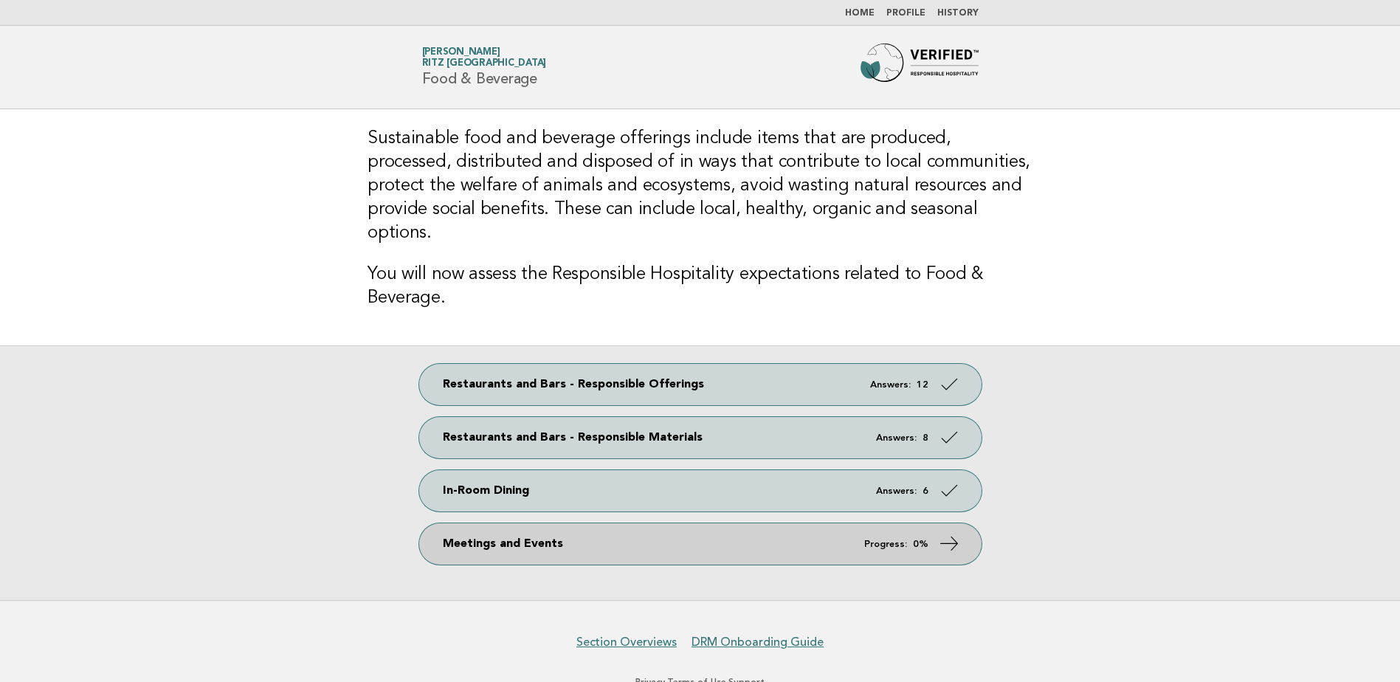
click at [690, 523] on link "Meetings and Events Progress: 0%" at bounding box center [700, 543] width 562 height 41
click at [974, 528] on link "Meetings and Events Progress: 0%" at bounding box center [700, 543] width 562 height 41
click at [942, 533] on icon at bounding box center [948, 543] width 21 height 21
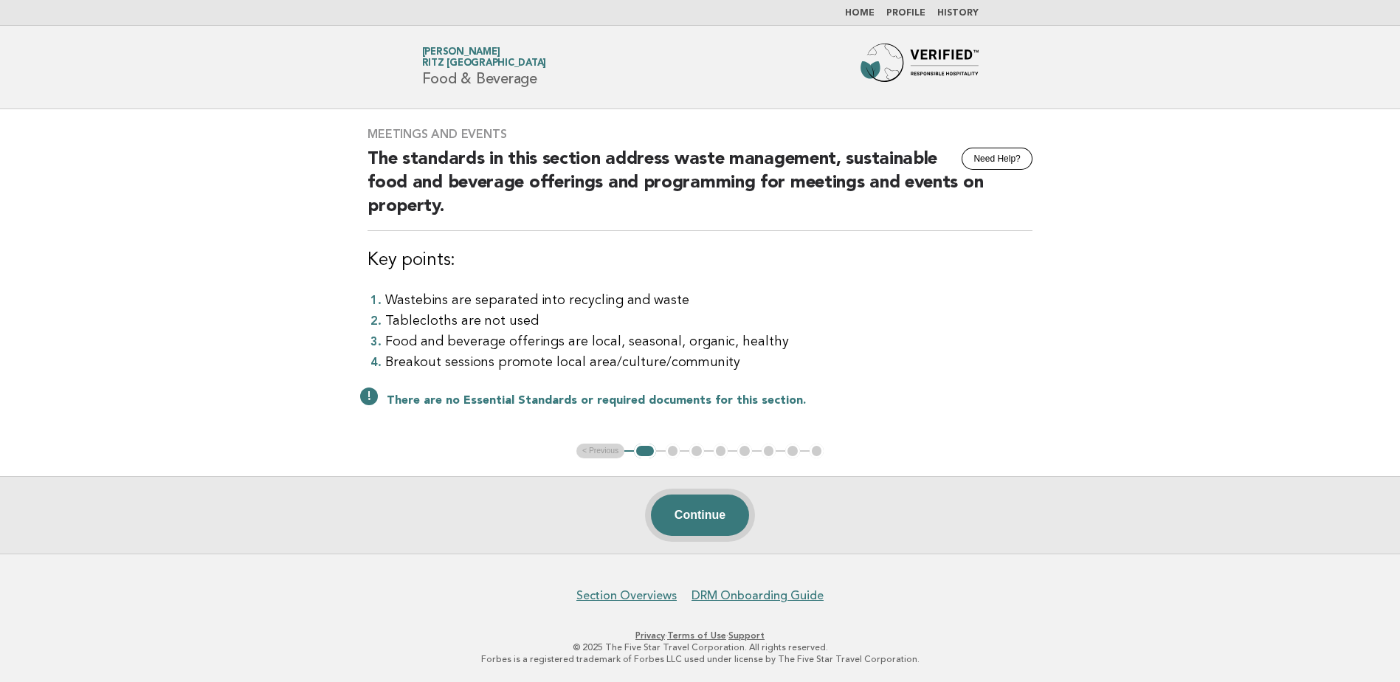
click at [731, 503] on button "Continue" at bounding box center [700, 514] width 98 height 41
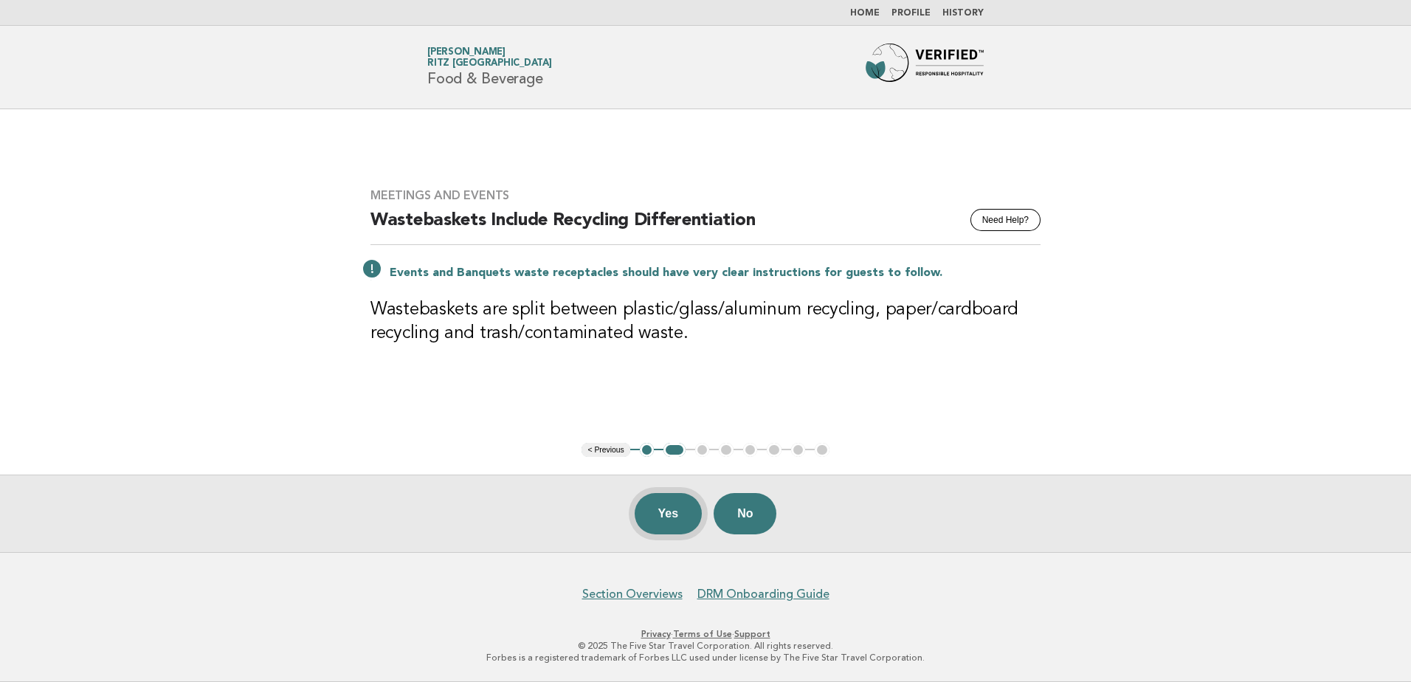
click at [654, 519] on button "Yes" at bounding box center [669, 513] width 68 height 41
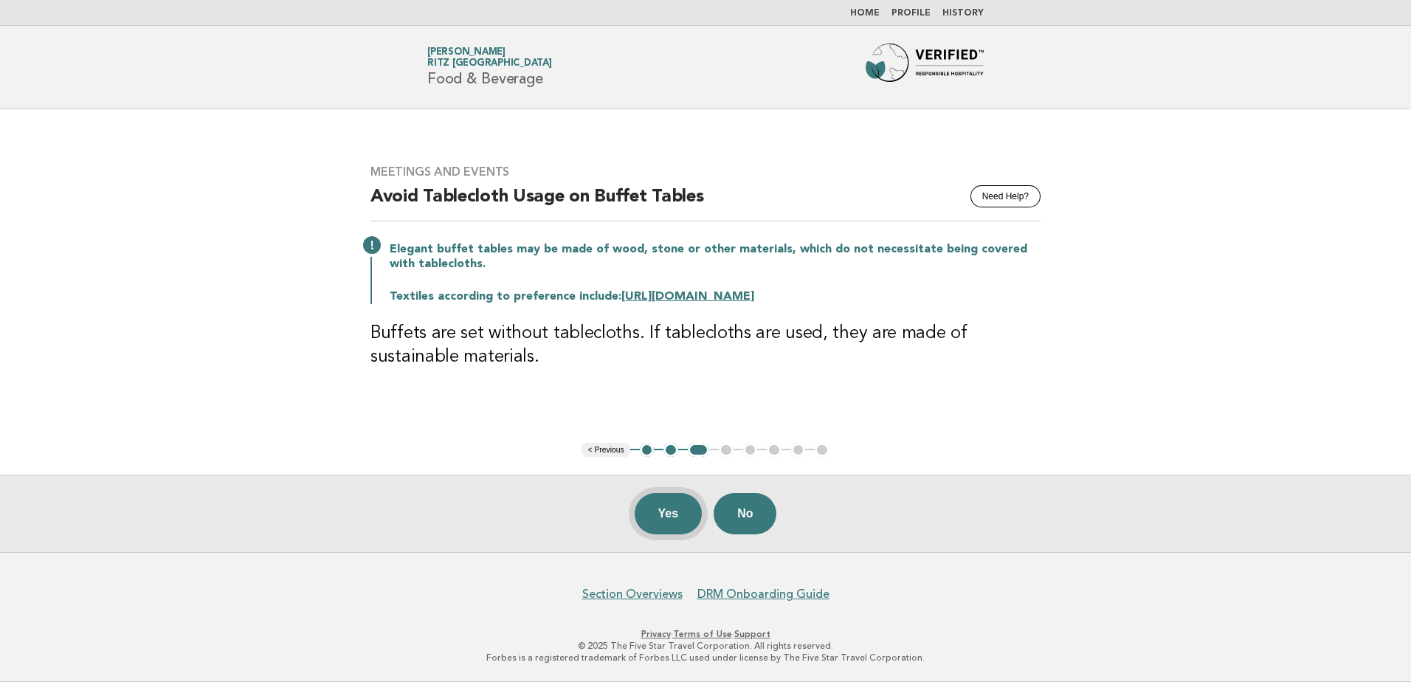
click at [679, 517] on button "Yes" at bounding box center [669, 513] width 68 height 41
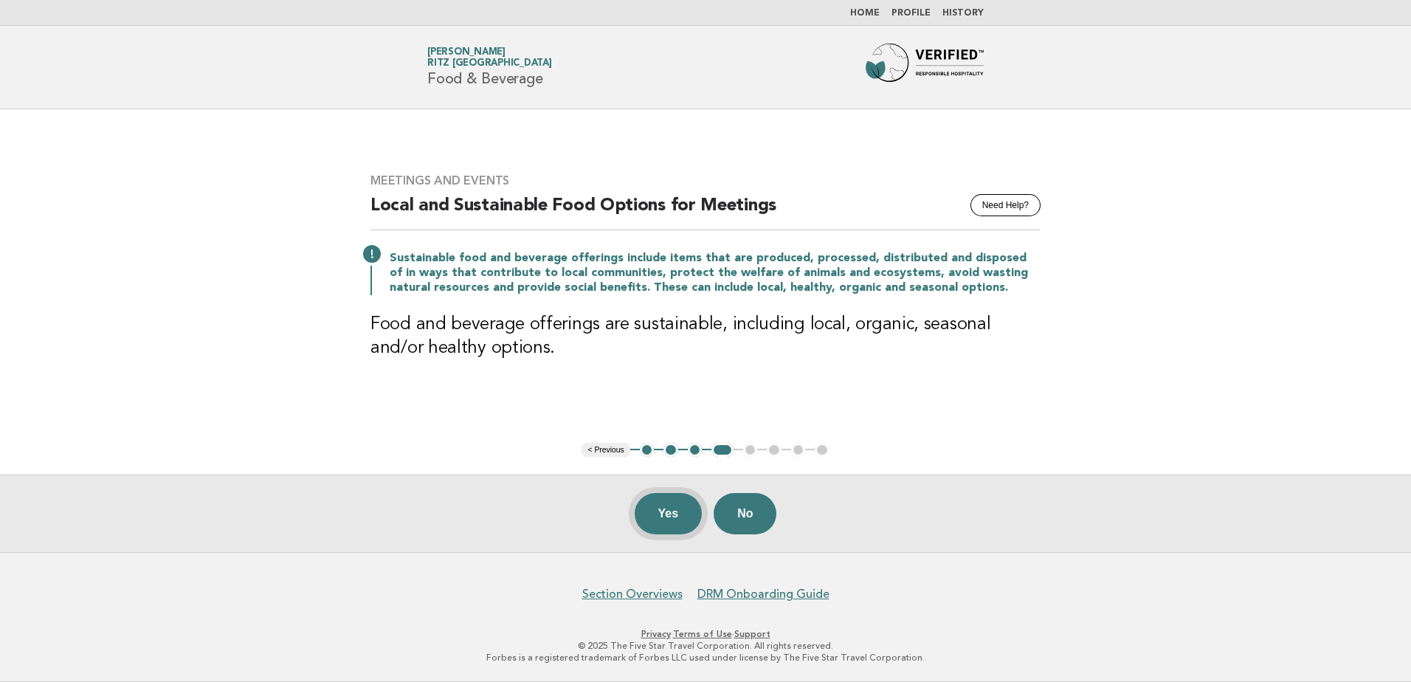
click at [671, 506] on button "Yes" at bounding box center [669, 513] width 68 height 41
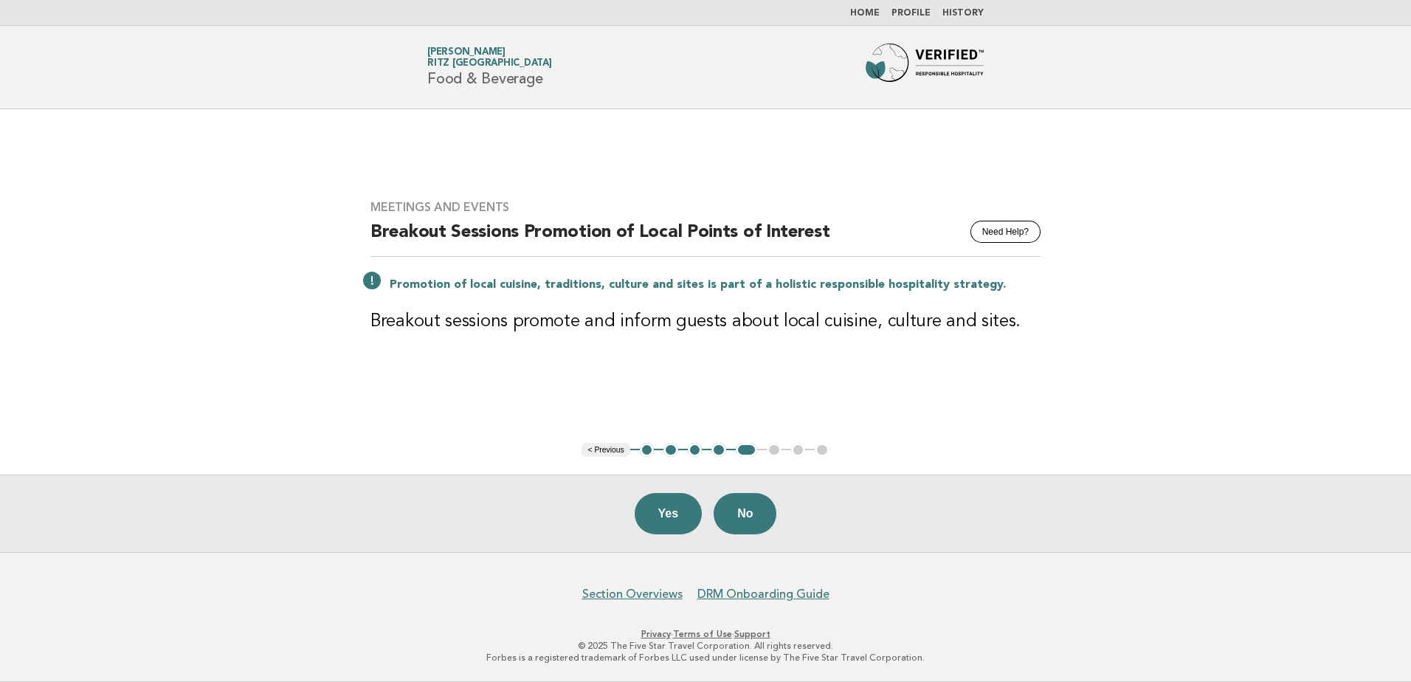
click at [455, 323] on h3 "Breakout sessions promote and inform guests about local cuisine, culture and si…" at bounding box center [705, 322] width 670 height 24
click at [454, 323] on h3 "Breakout sessions promote and inform guests about local cuisine, culture and si…" at bounding box center [705, 322] width 670 height 24
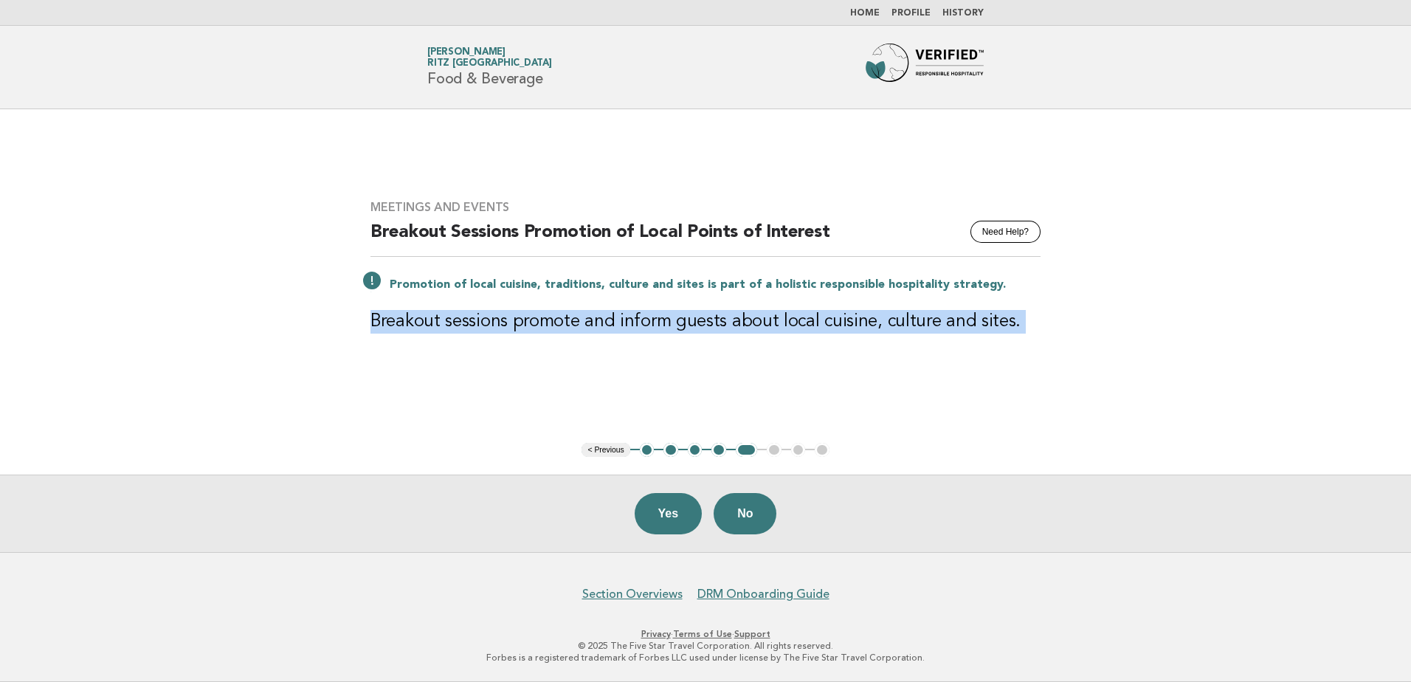
click at [454, 323] on h3 "Breakout sessions promote and inform guests about local cuisine, culture and si…" at bounding box center [705, 322] width 670 height 24
click at [672, 513] on button "Yes" at bounding box center [669, 513] width 68 height 41
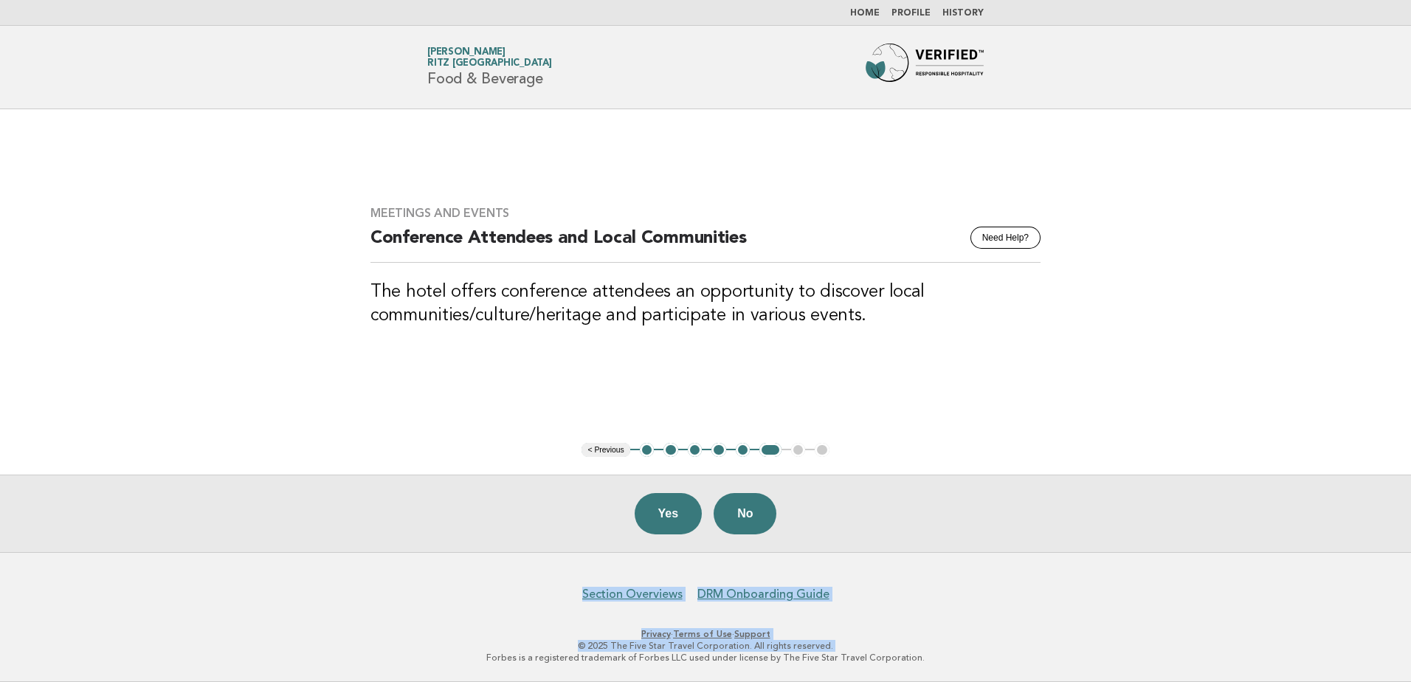
drag, startPoint x: 206, startPoint y: 720, endPoint x: 232, endPoint y: 720, distance: 26.6
click at [232, 681] on html "Home Profile History Forbes Travel Guide Xavier Barsi Ritz Paris Food & Beverag…" at bounding box center [705, 341] width 1411 height 682
click at [827, 311] on h3 "The hotel offers conference attendees an opportunity to discover local communit…" at bounding box center [705, 303] width 670 height 47
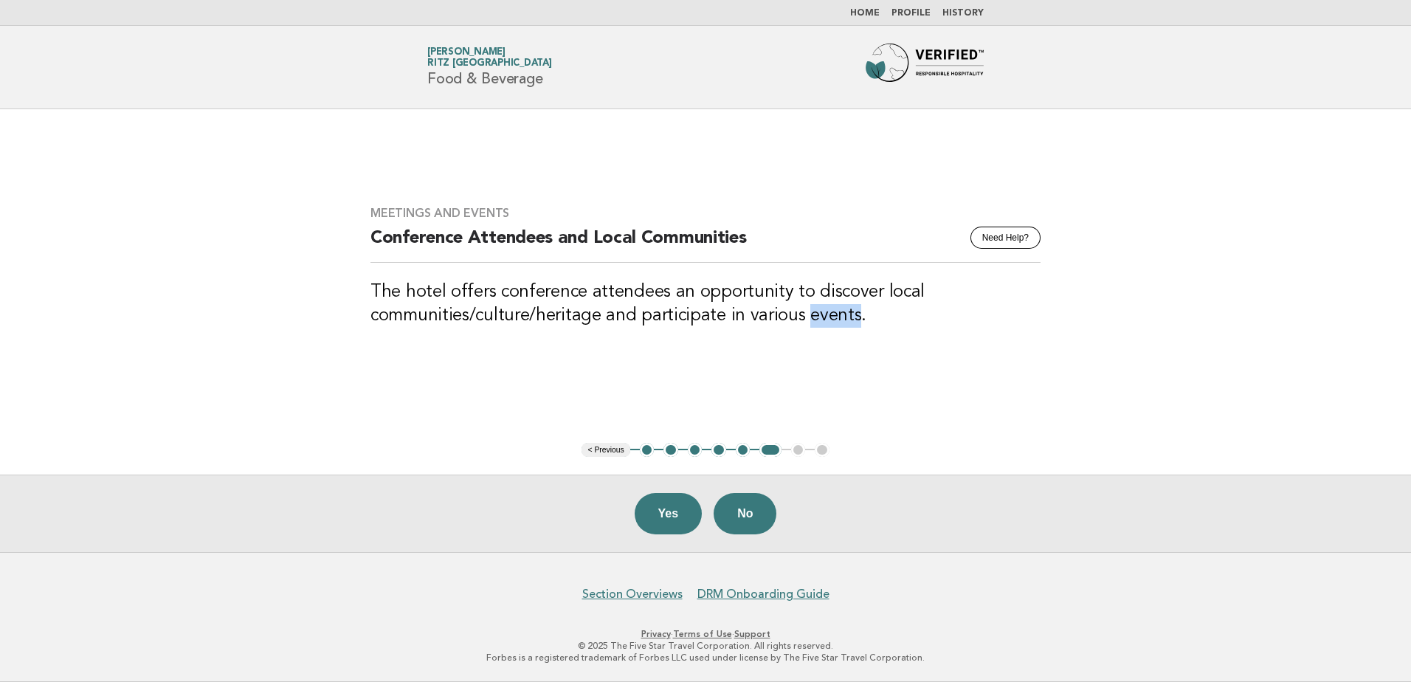
click at [827, 311] on h3 "The hotel offers conference attendees an opportunity to discover local communit…" at bounding box center [705, 303] width 670 height 47
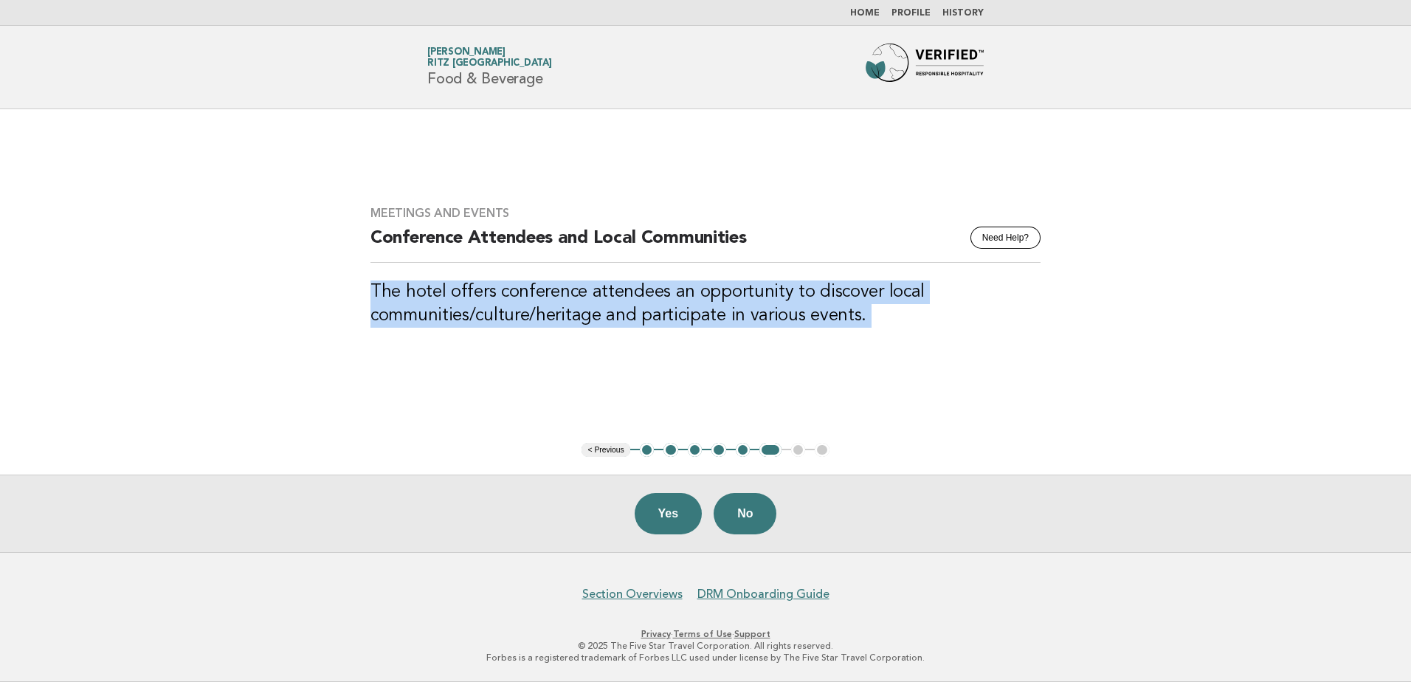
click at [827, 311] on h3 "The hotel offers conference attendees an opportunity to discover local communit…" at bounding box center [705, 303] width 670 height 47
copy main "The hotel offers conference attendees an opportunity to discover local communit…"
click at [669, 503] on button "Yes" at bounding box center [669, 513] width 68 height 41
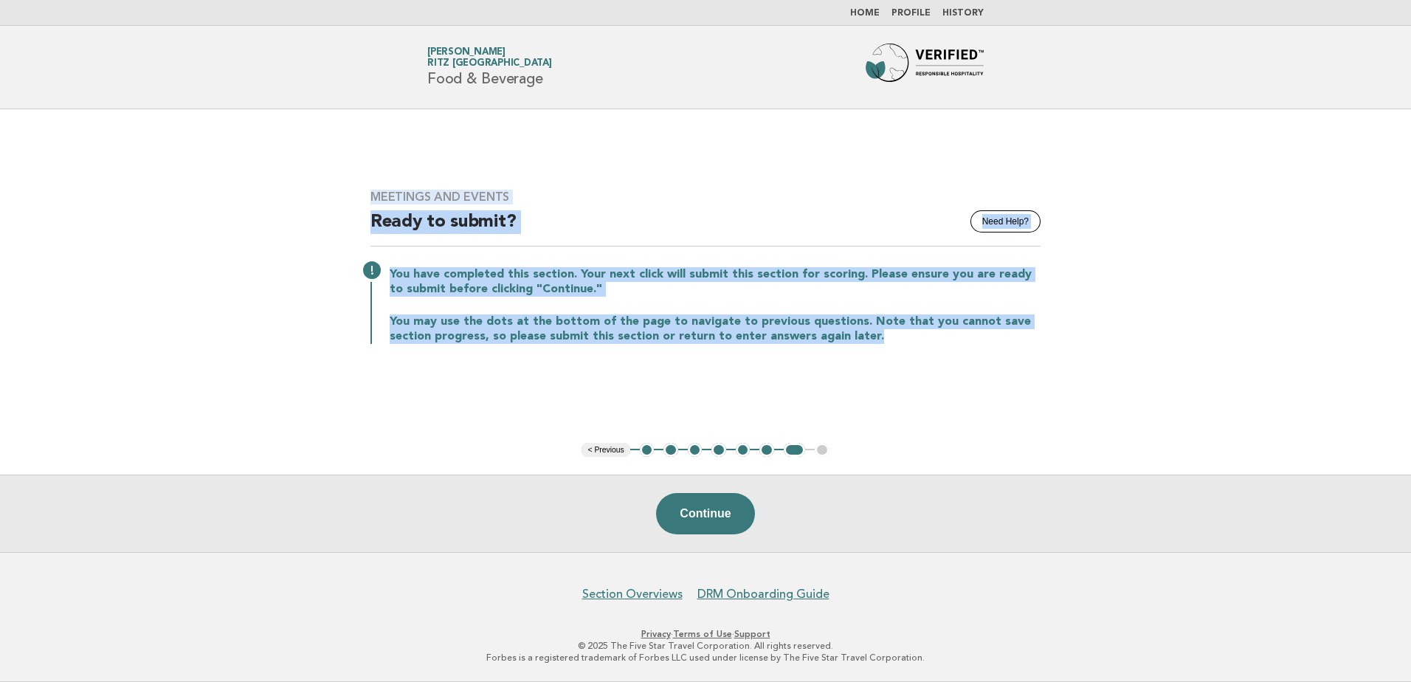
click at [803, 390] on main "Meetings and Events Need Help? Ready to submit? You have completed this section…" at bounding box center [705, 330] width 1411 height 443
click at [702, 516] on button "Continue" at bounding box center [705, 513] width 98 height 41
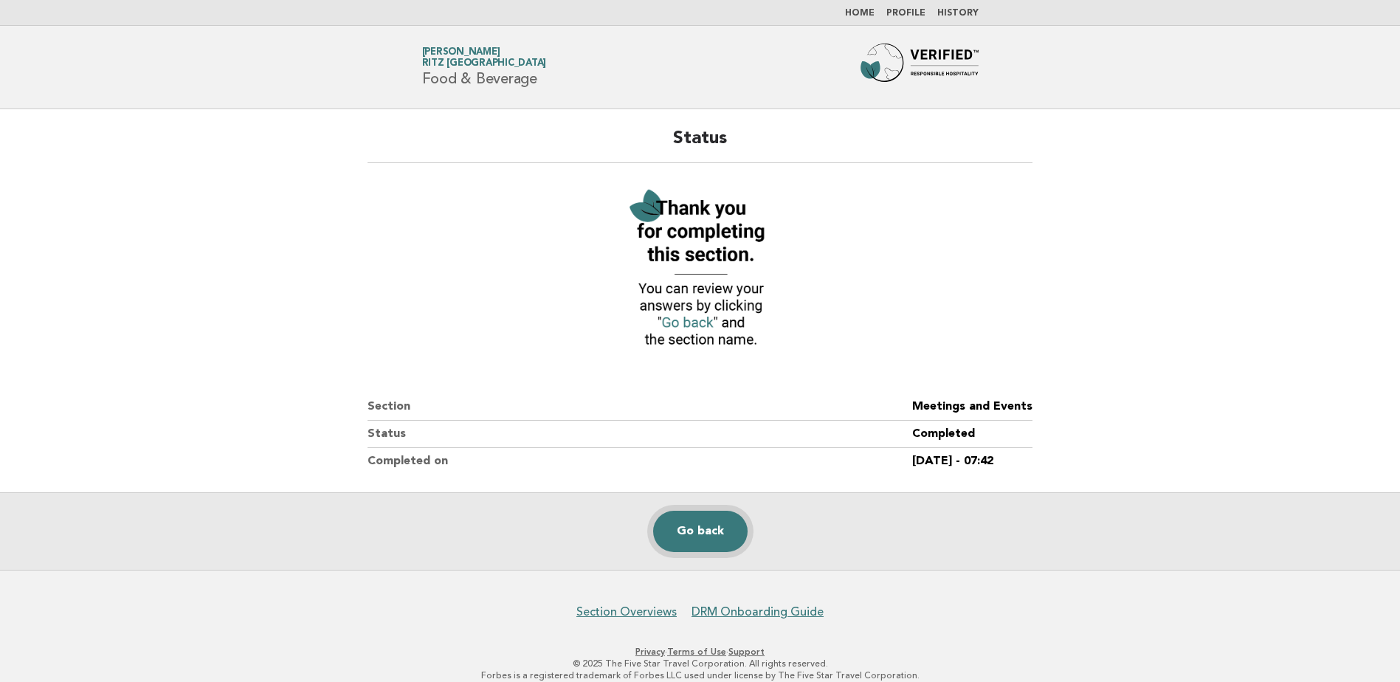
click at [719, 546] on link "Go back" at bounding box center [700, 531] width 94 height 41
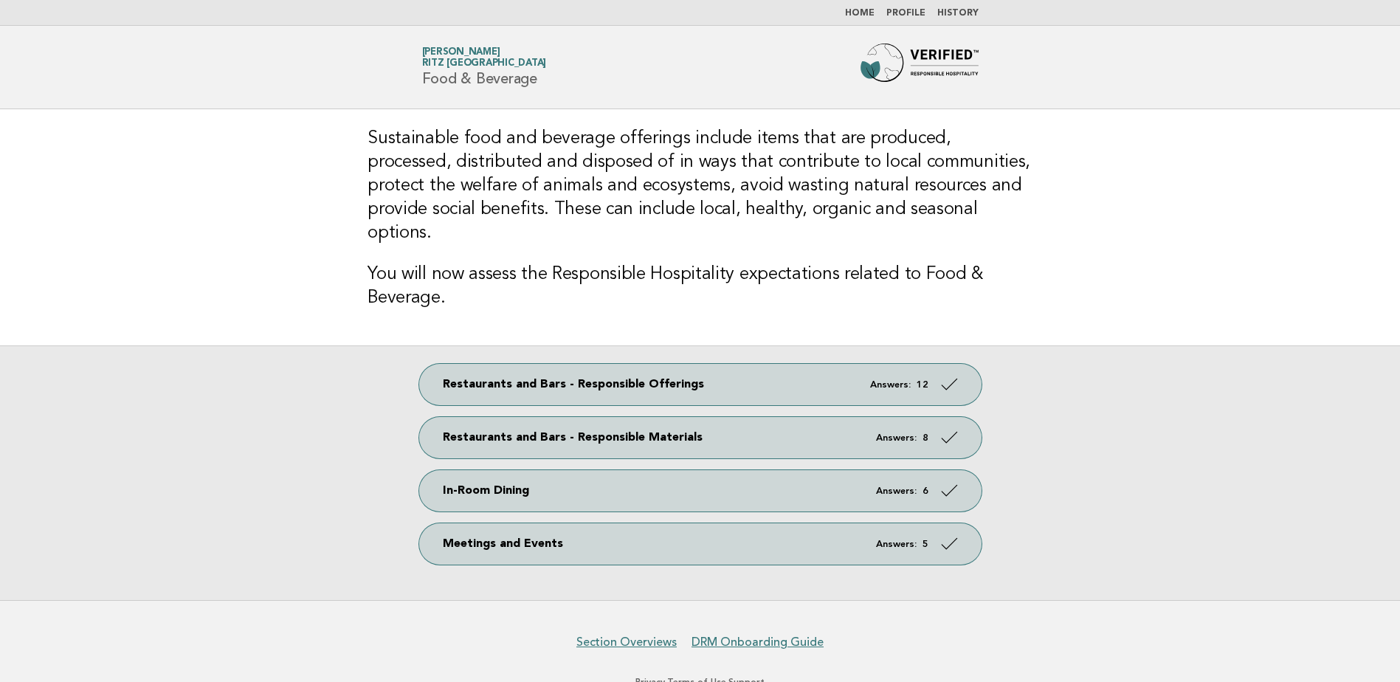
click at [955, 15] on link "History" at bounding box center [957, 13] width 41 height 9
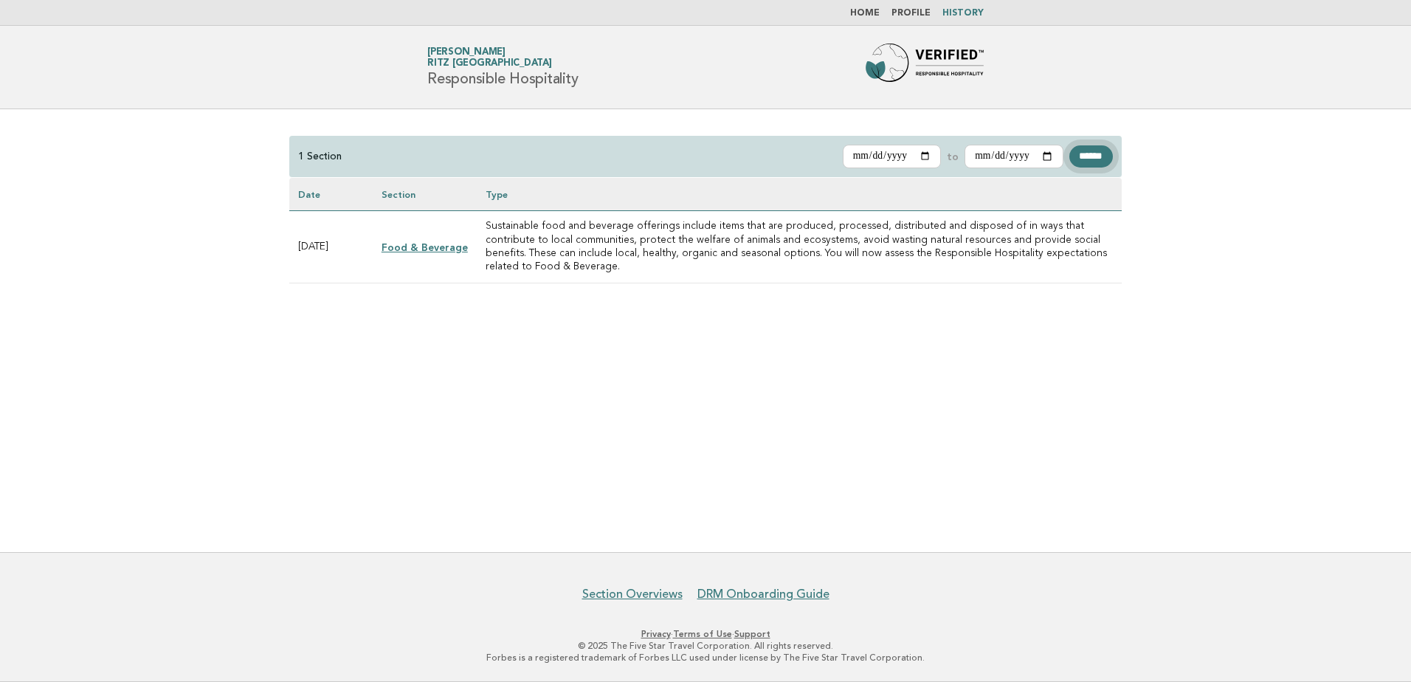
click at [1087, 158] on input "******" at bounding box center [1091, 156] width 44 height 22
click at [871, 22] on nav "Home Profile History" at bounding box center [705, 13] width 1411 height 26
click at [869, 18] on link "Home" at bounding box center [865, 13] width 30 height 9
